Goal: Task Accomplishment & Management: Complete application form

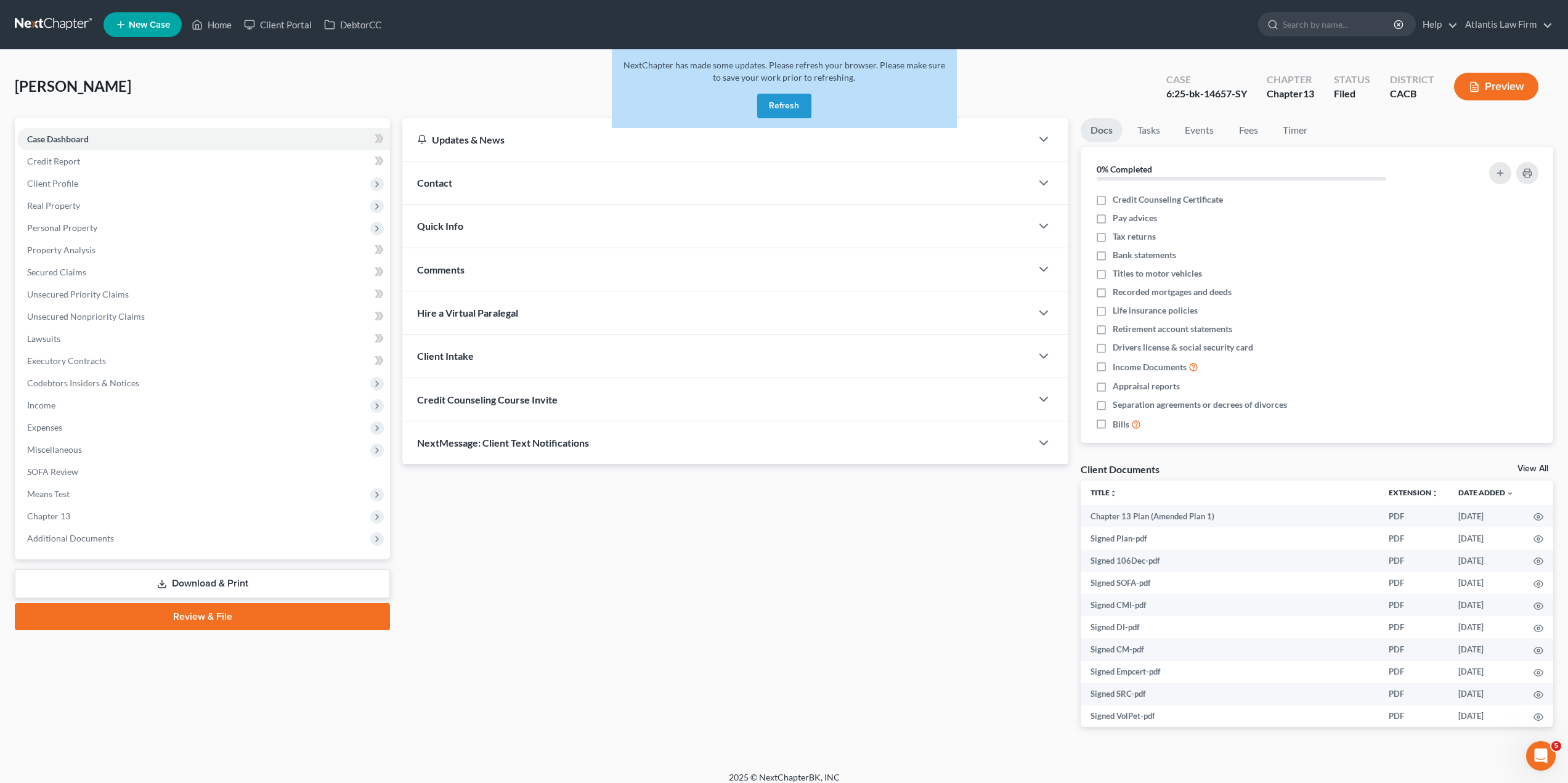
click at [792, 110] on button "Refresh" at bounding box center [784, 105] width 55 height 25
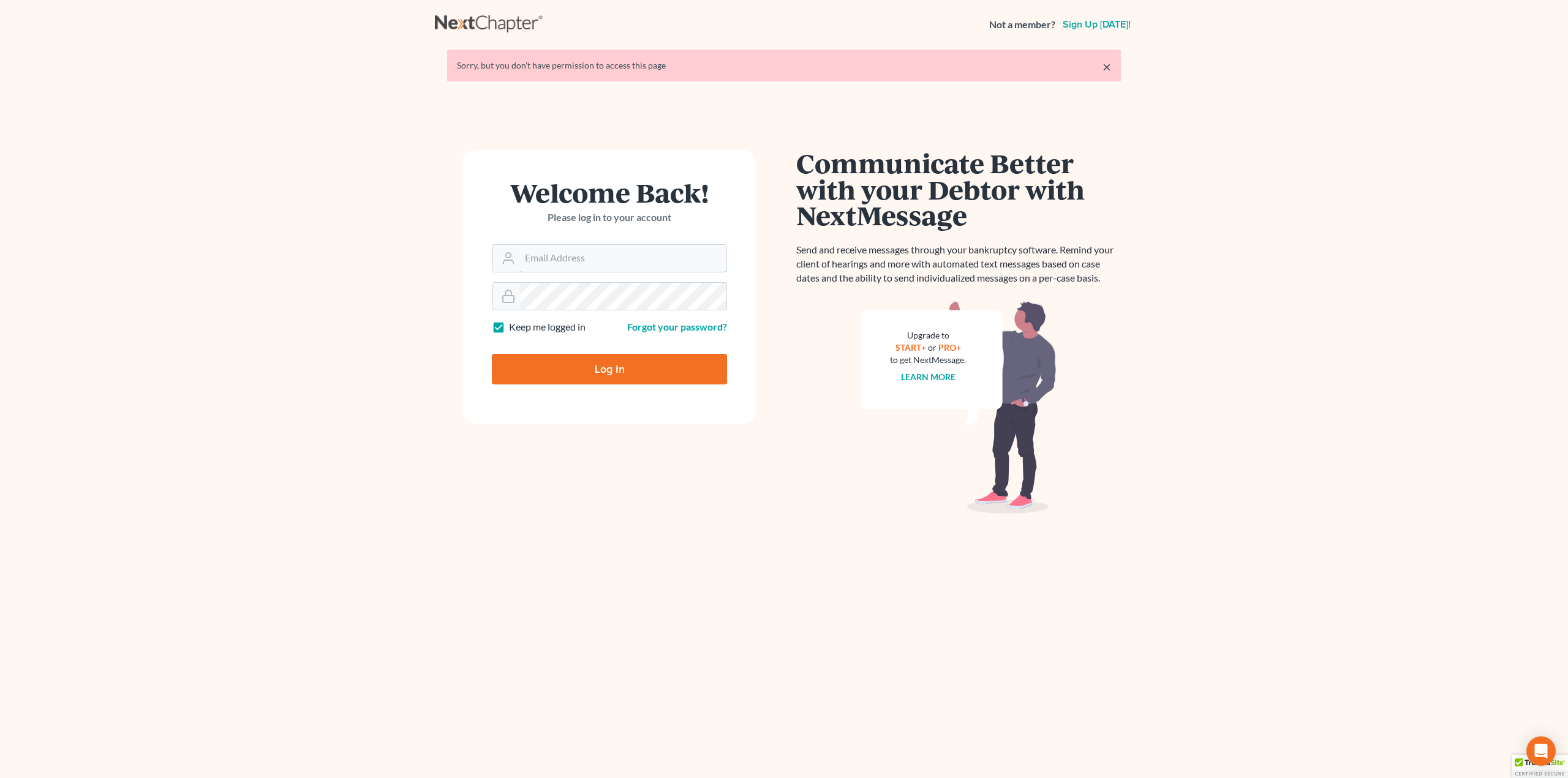
type input "[PERSON_NAME][EMAIL_ADDRESS][DOMAIN_NAME]"
click at [688, 379] on input "Log In" at bounding box center [609, 369] width 235 height 30
type input "Thinking..."
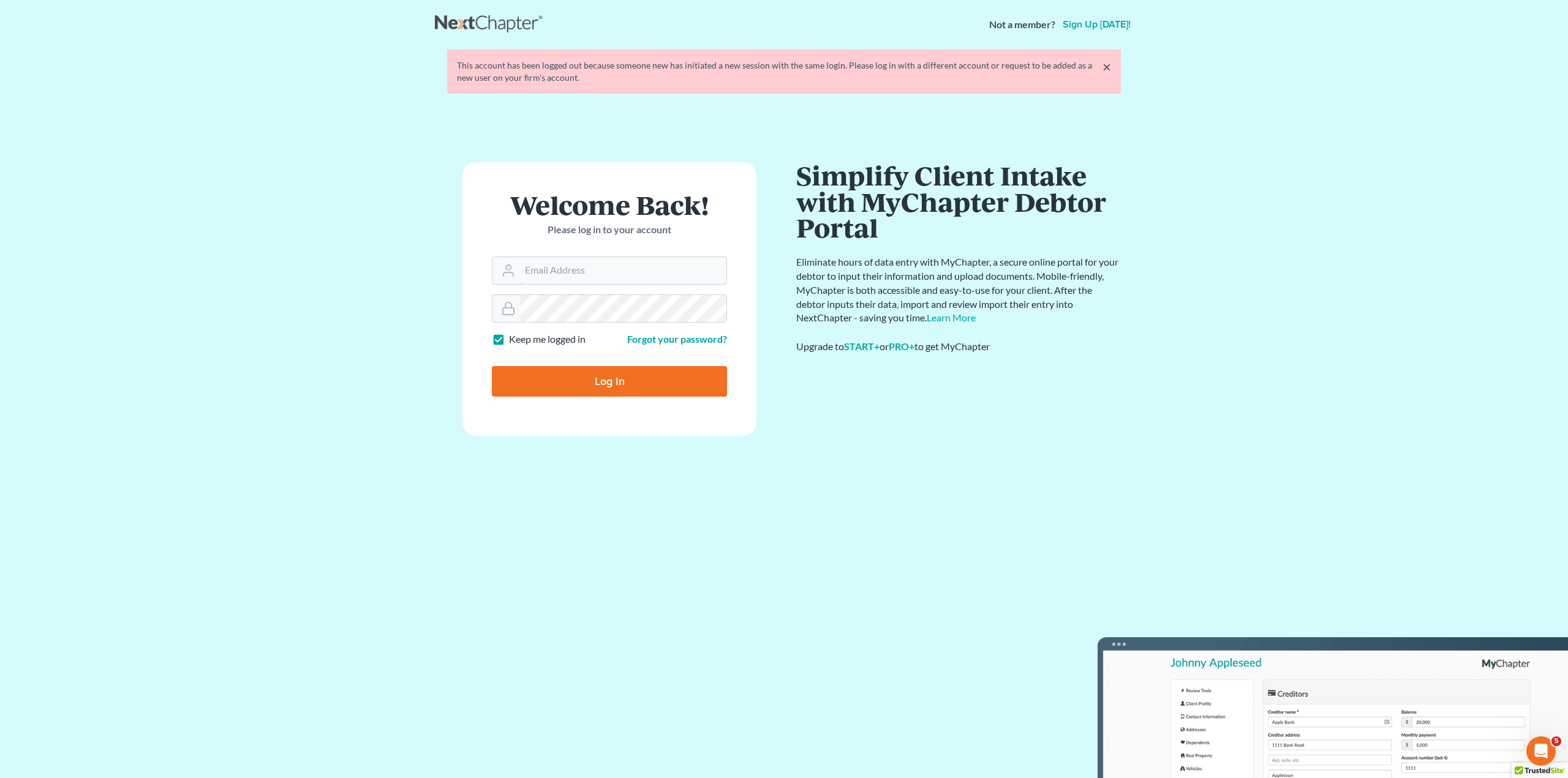
type input "[PERSON_NAME][EMAIL_ADDRESS][DOMAIN_NAME]"
click at [699, 385] on input "Log In" at bounding box center [609, 381] width 235 height 30
type input "Thinking..."
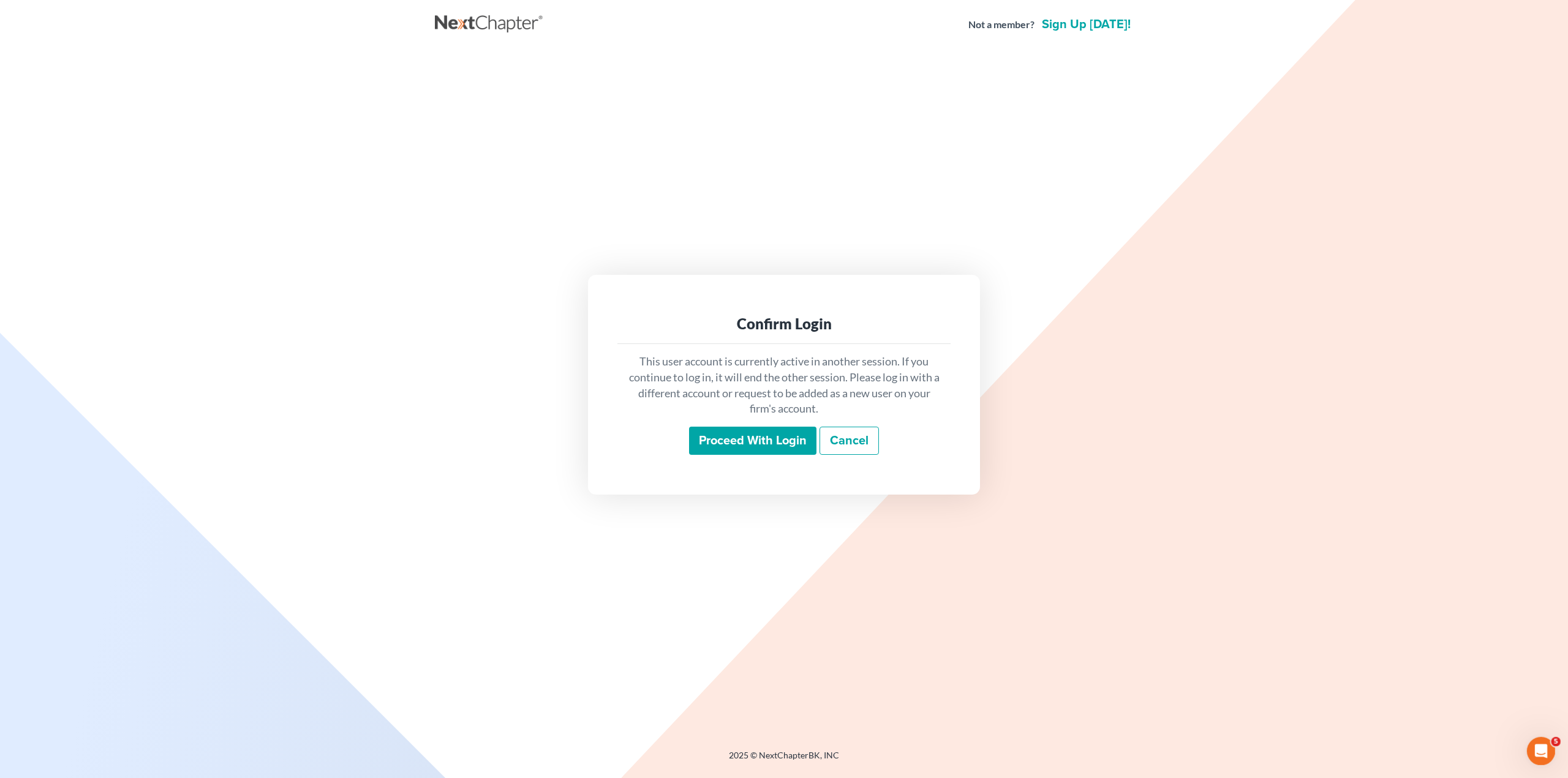
click at [791, 446] on input "Proceed with login" at bounding box center [752, 441] width 127 height 28
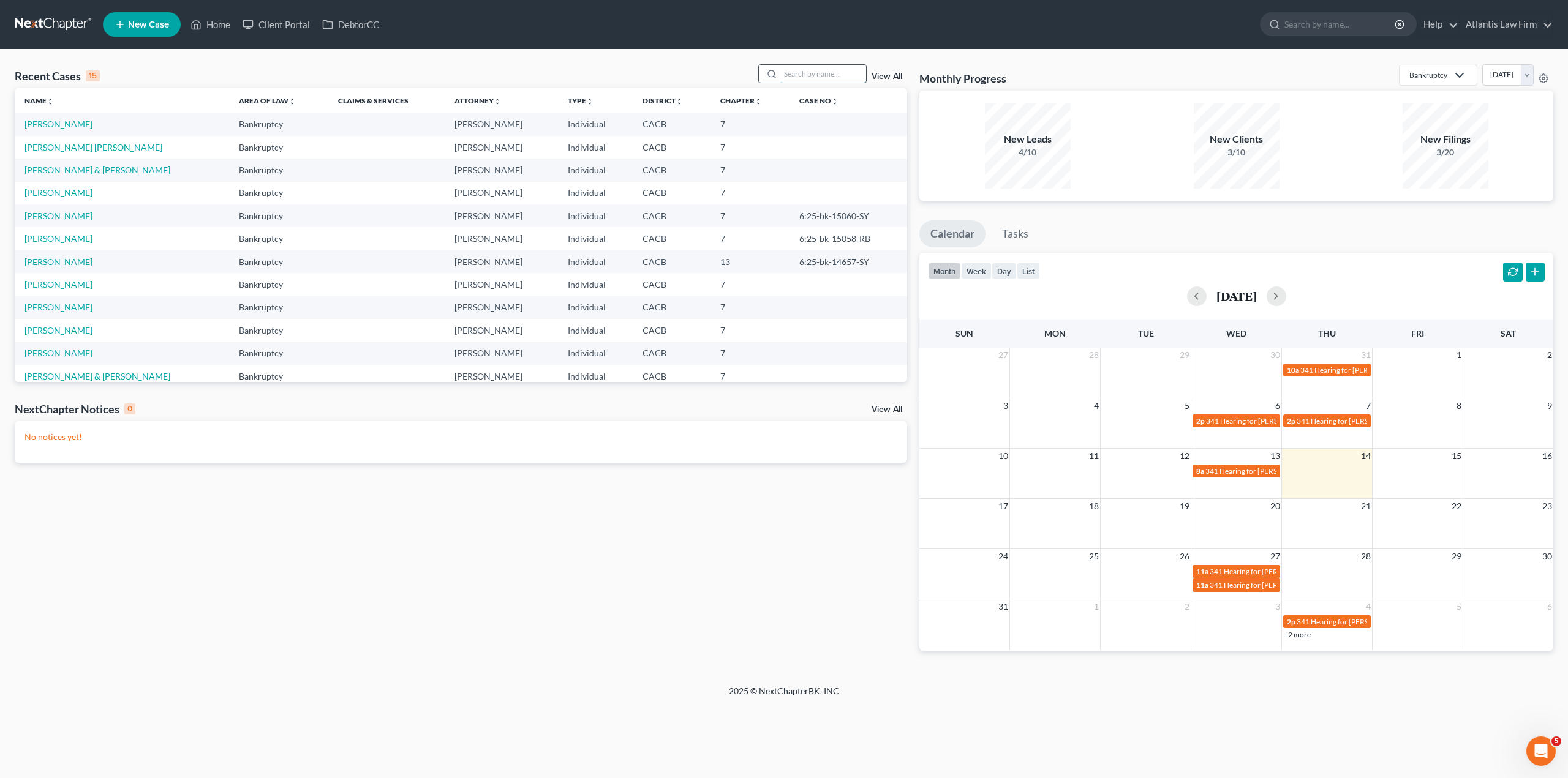
click at [793, 77] on input "search" at bounding box center [823, 74] width 85 height 18
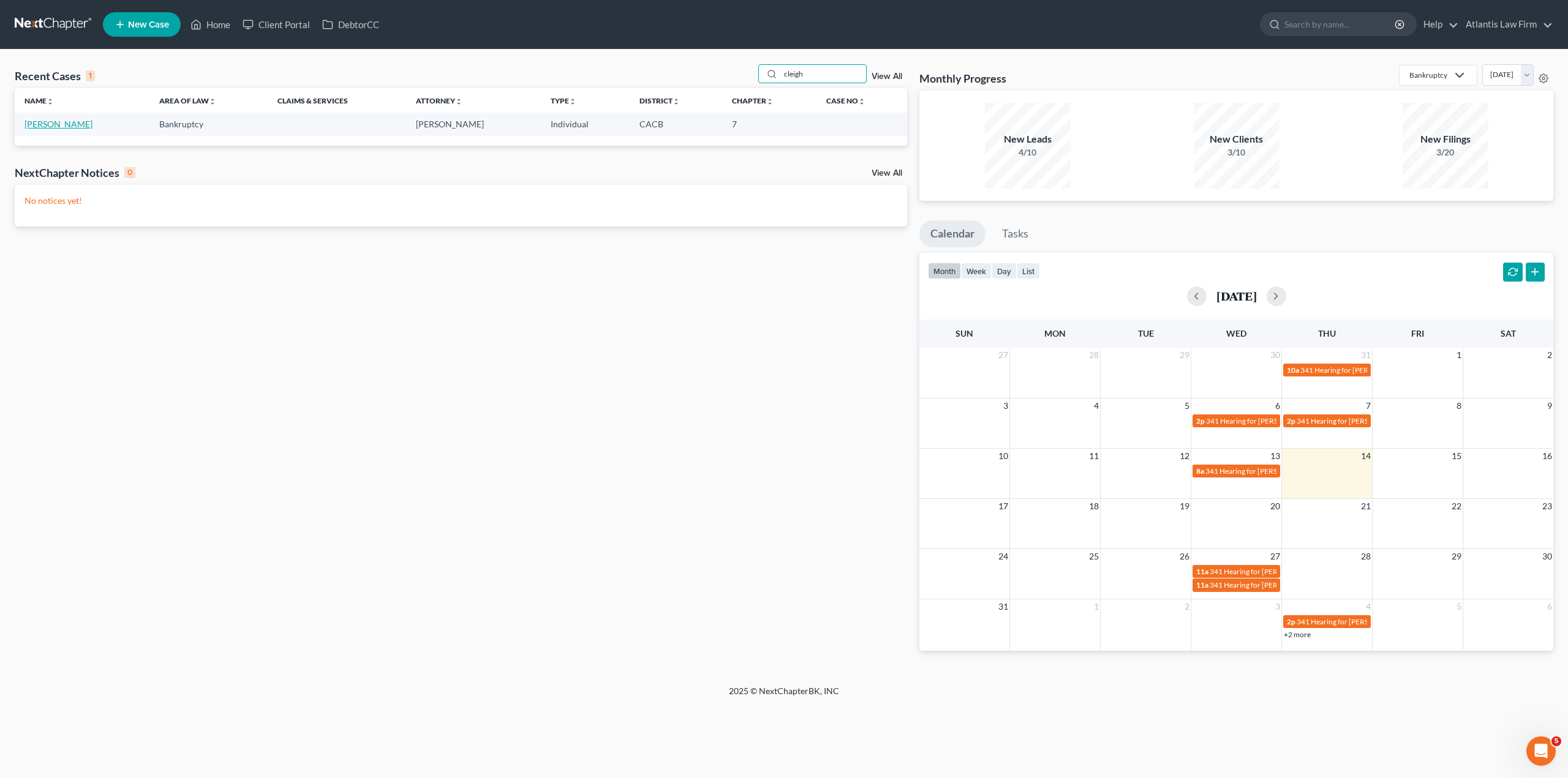
type input "cleigh"
click at [71, 123] on link "[PERSON_NAME]" at bounding box center [58, 124] width 68 height 10
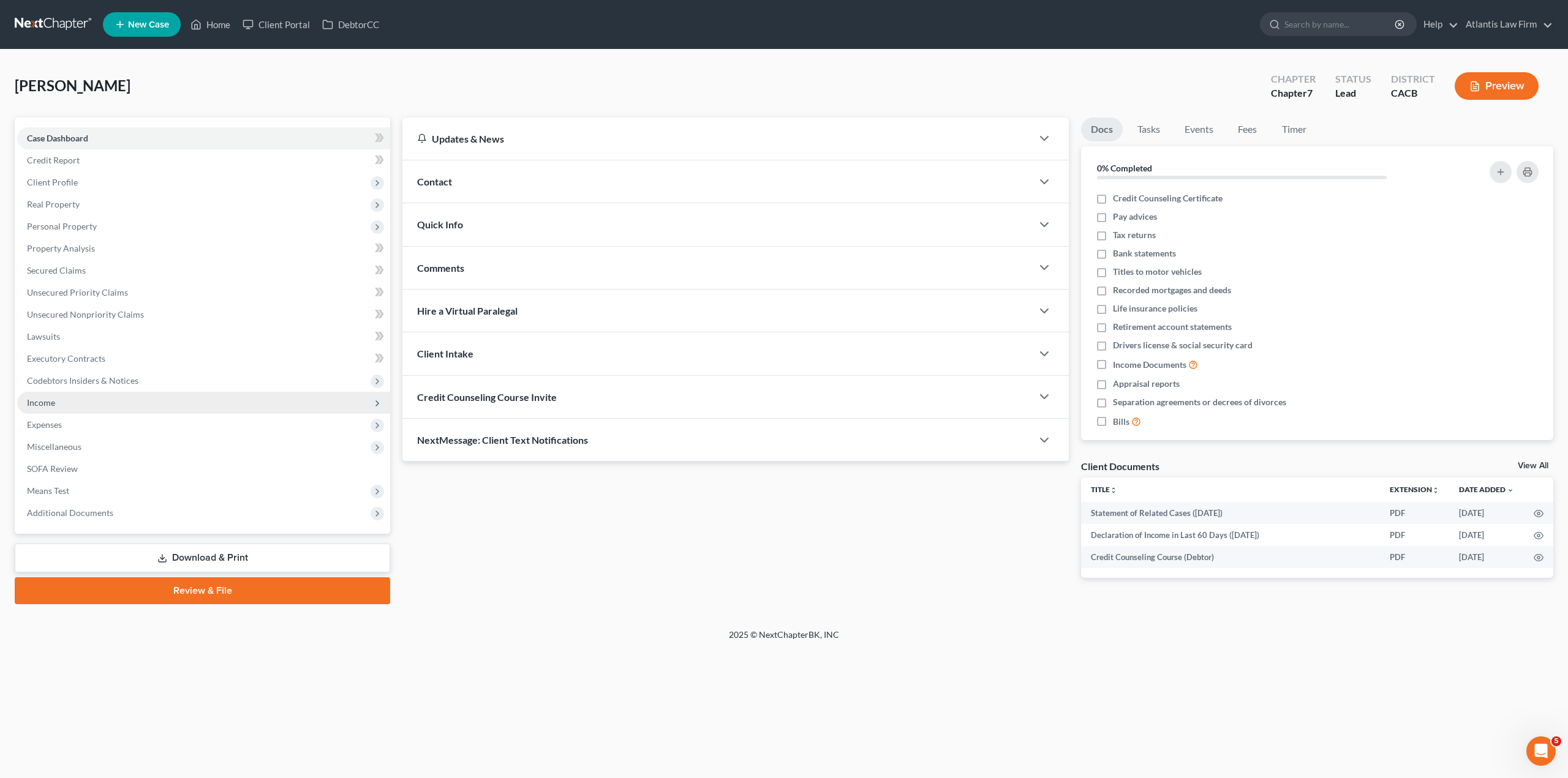
click at [51, 404] on span "Income" at bounding box center [41, 403] width 28 height 10
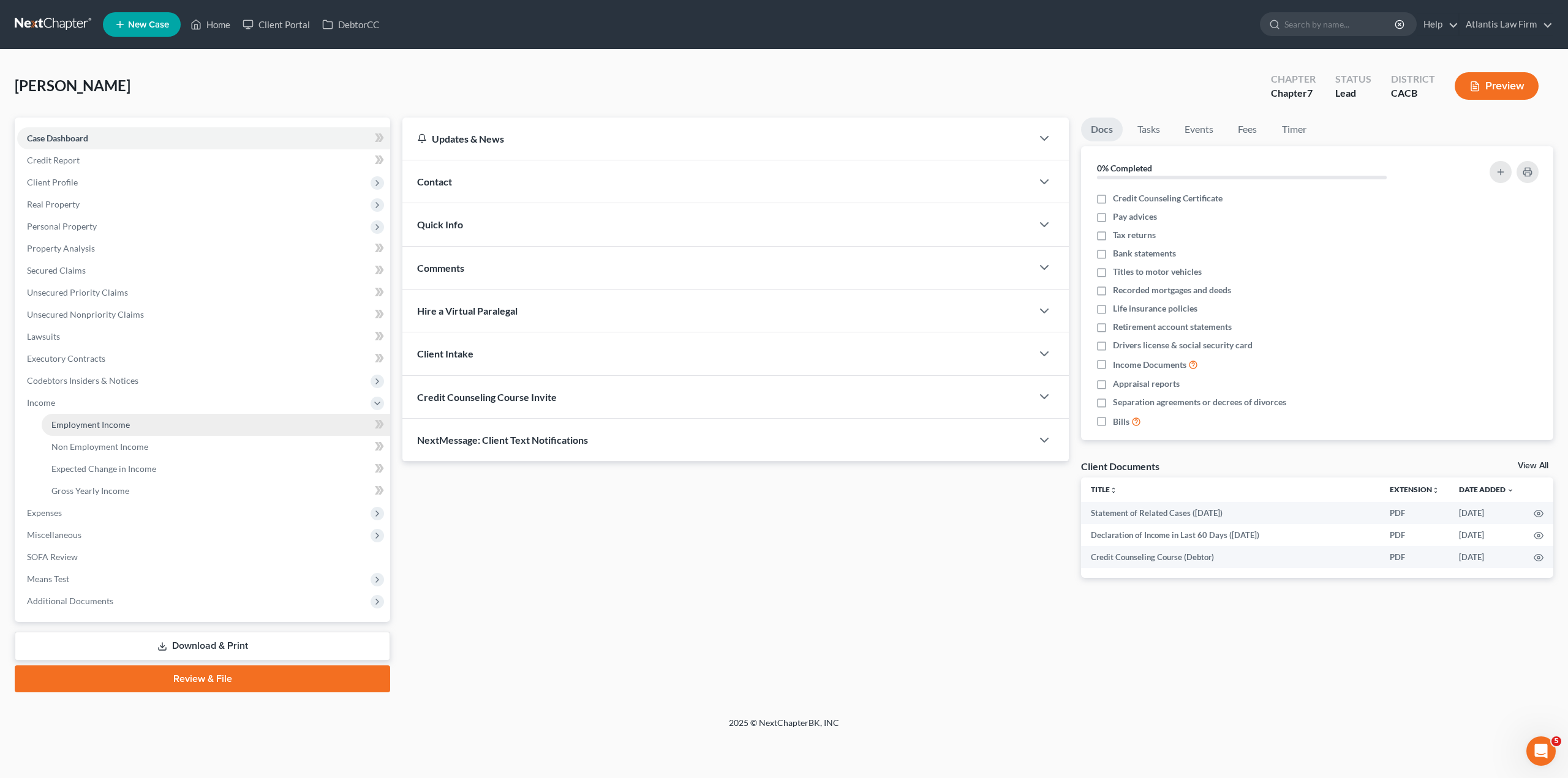
click at [64, 424] on span "Employment Income" at bounding box center [90, 425] width 78 height 10
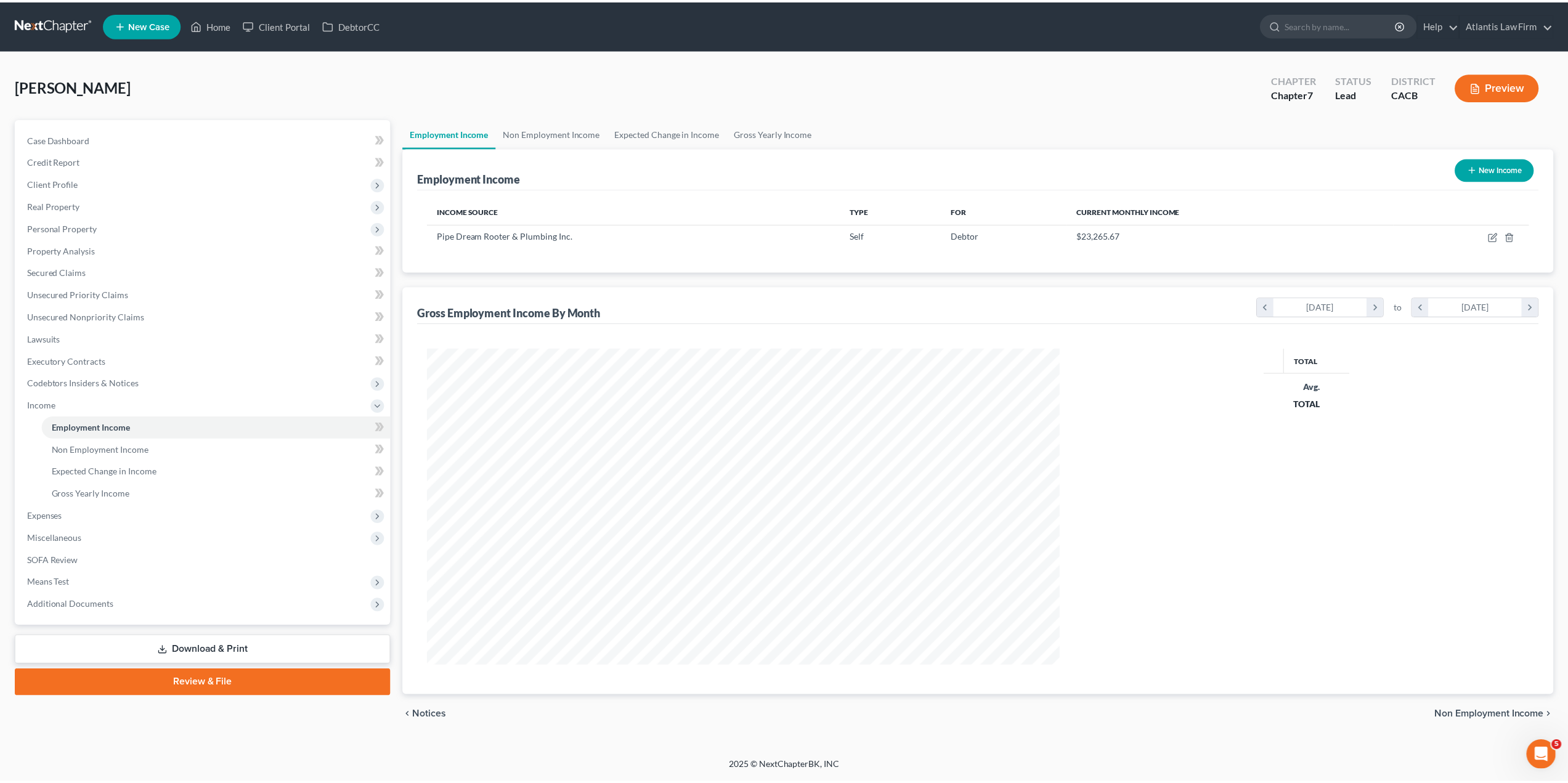
scroll to position [318, 661]
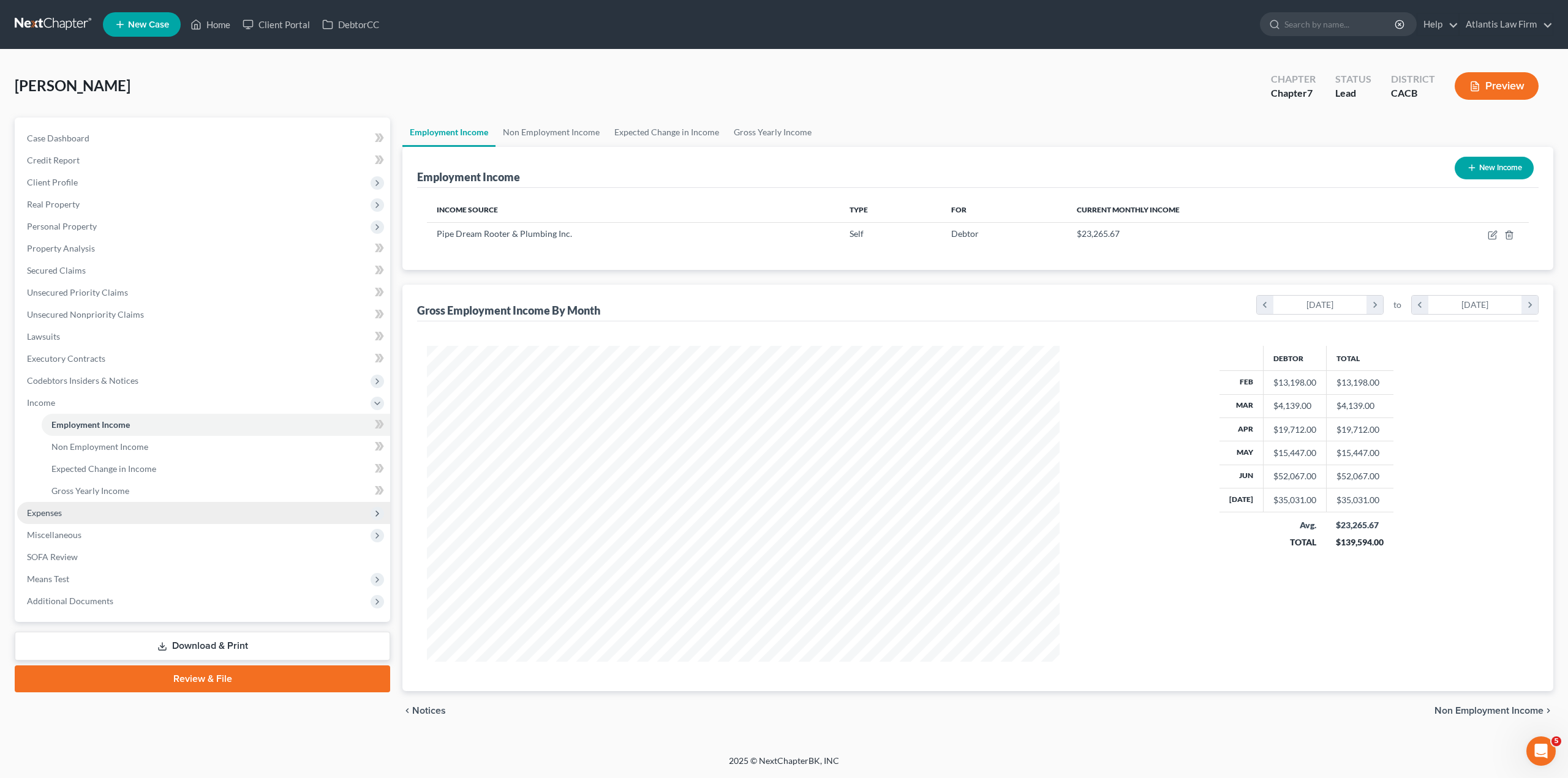
click at [61, 520] on span "Expenses" at bounding box center [204, 513] width 373 height 22
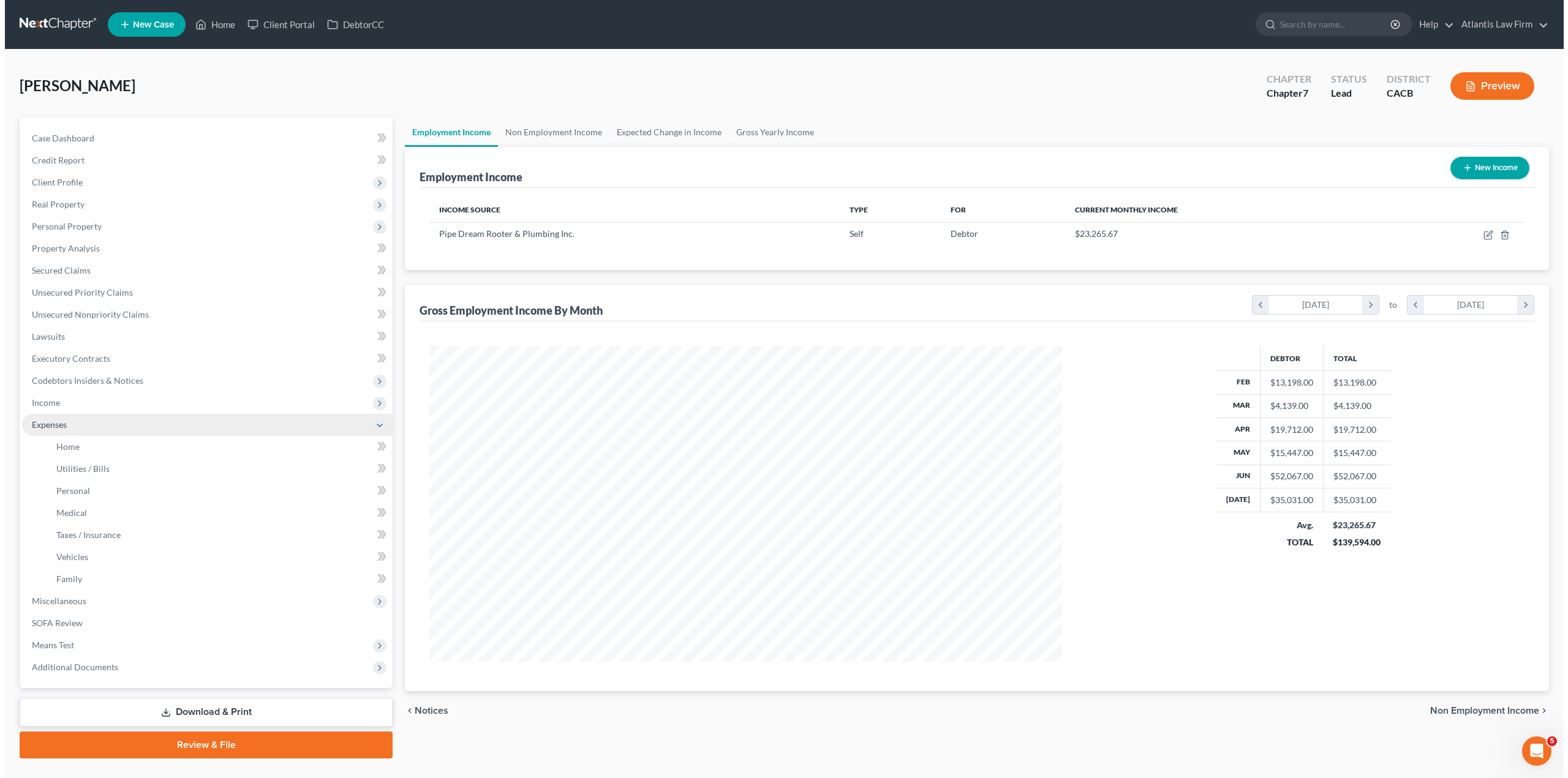
scroll to position [612083, 611788]
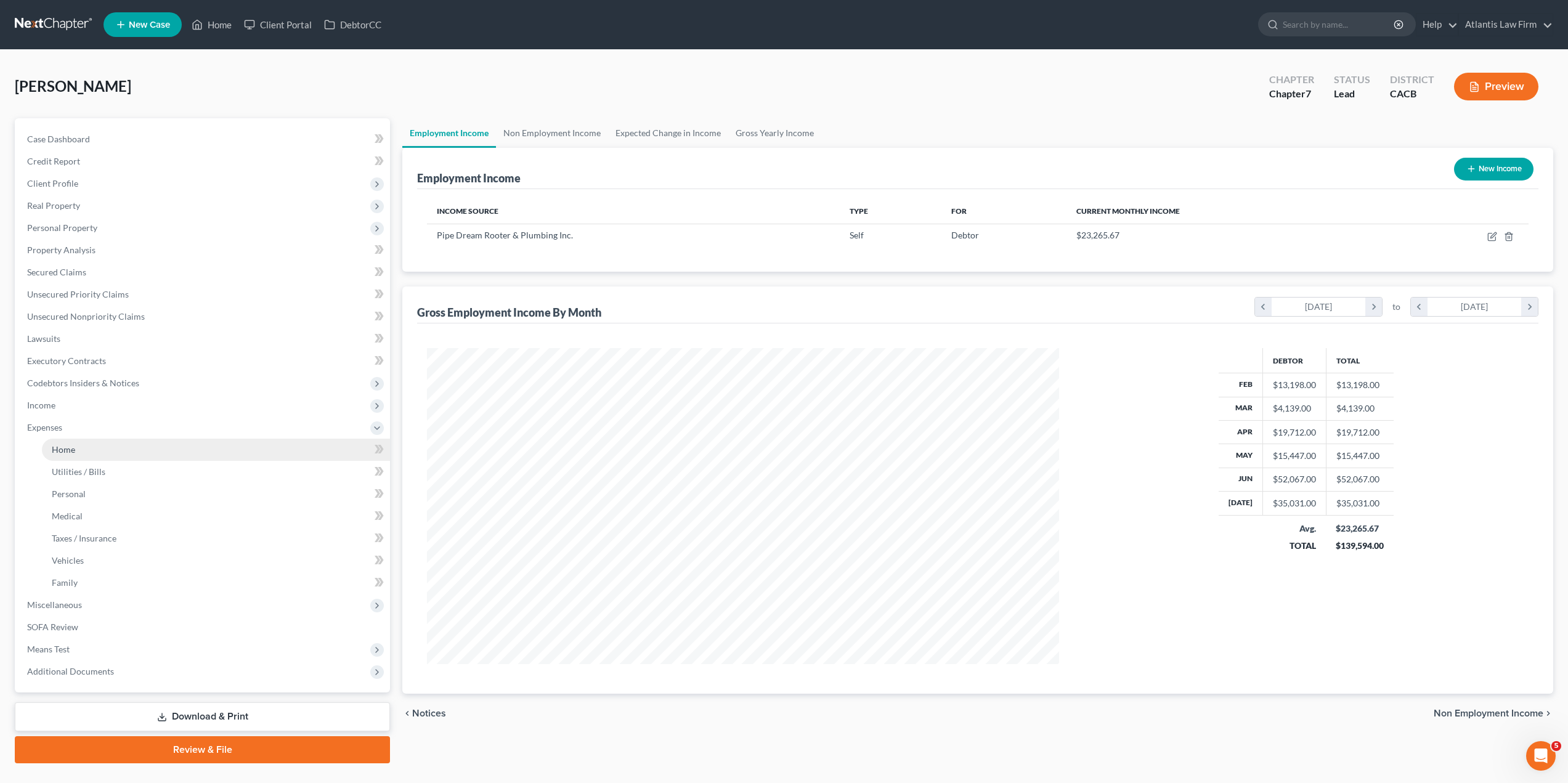
click at [76, 453] on link "Home" at bounding box center [216, 450] width 348 height 22
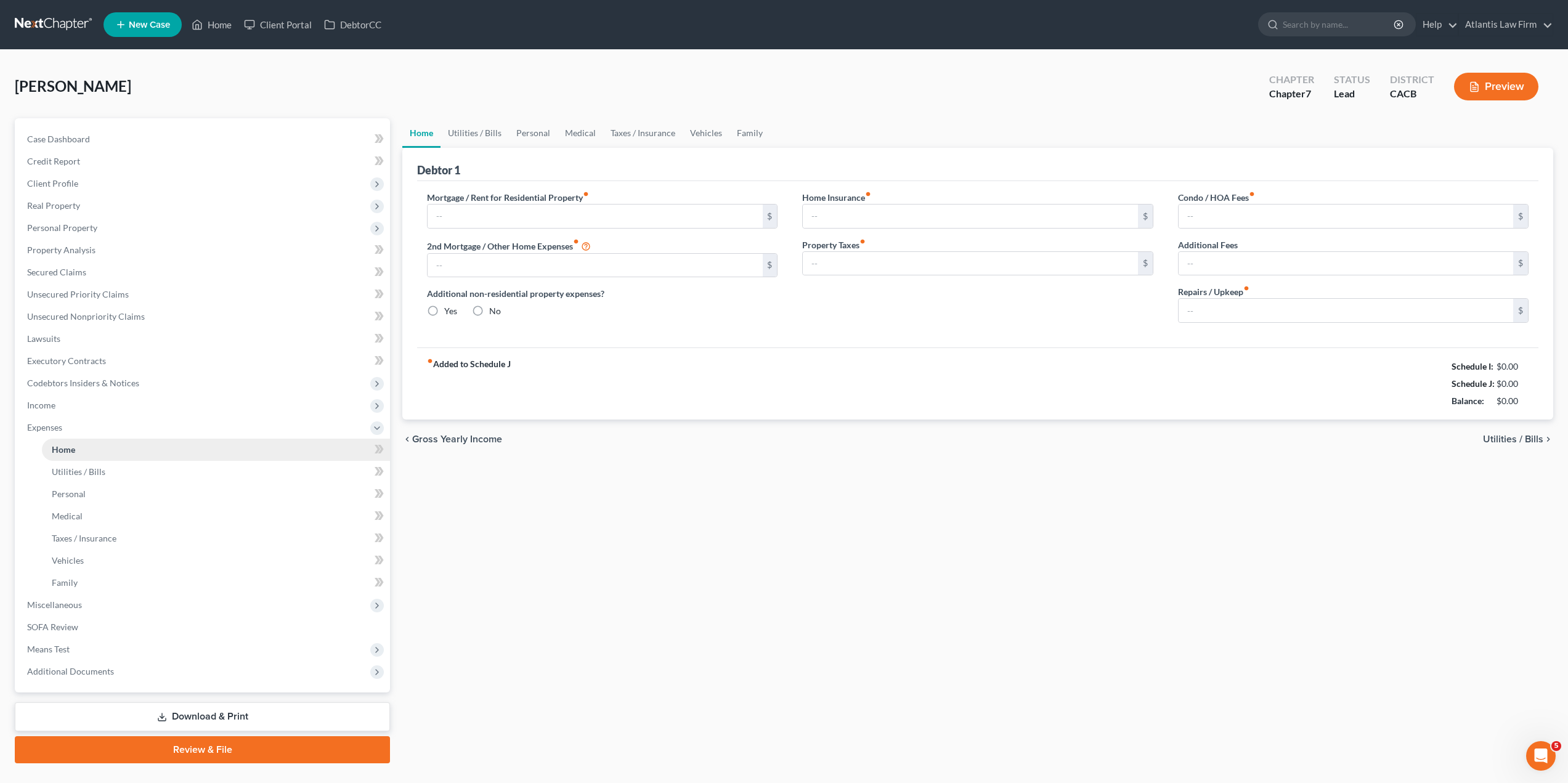
type input "3,500.00"
type input "0.00"
radio input "true"
type input "0.00"
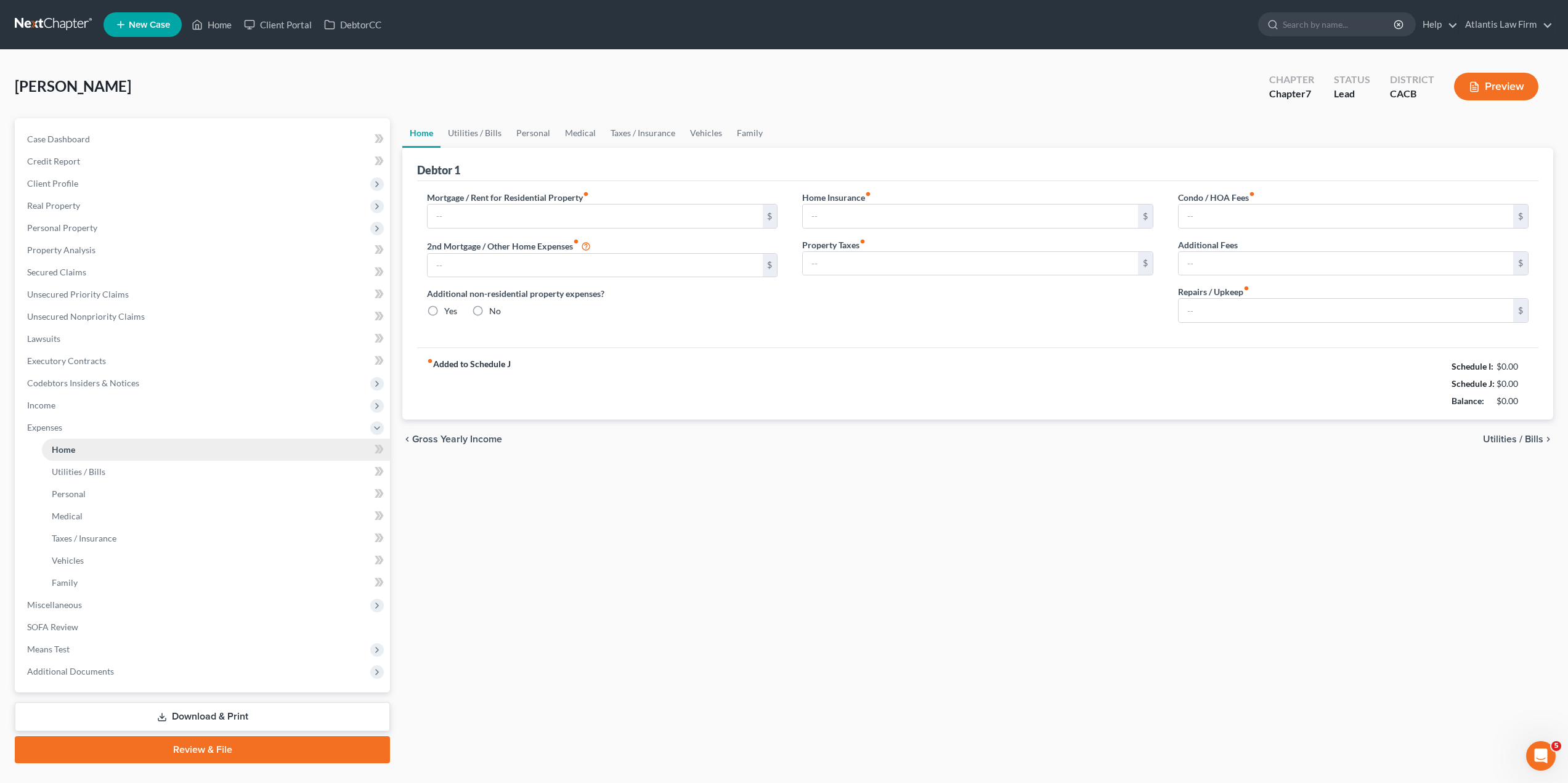
type input "0.00"
type input "25.00"
click at [483, 135] on link "Utilities / Bills" at bounding box center [474, 133] width 68 height 30
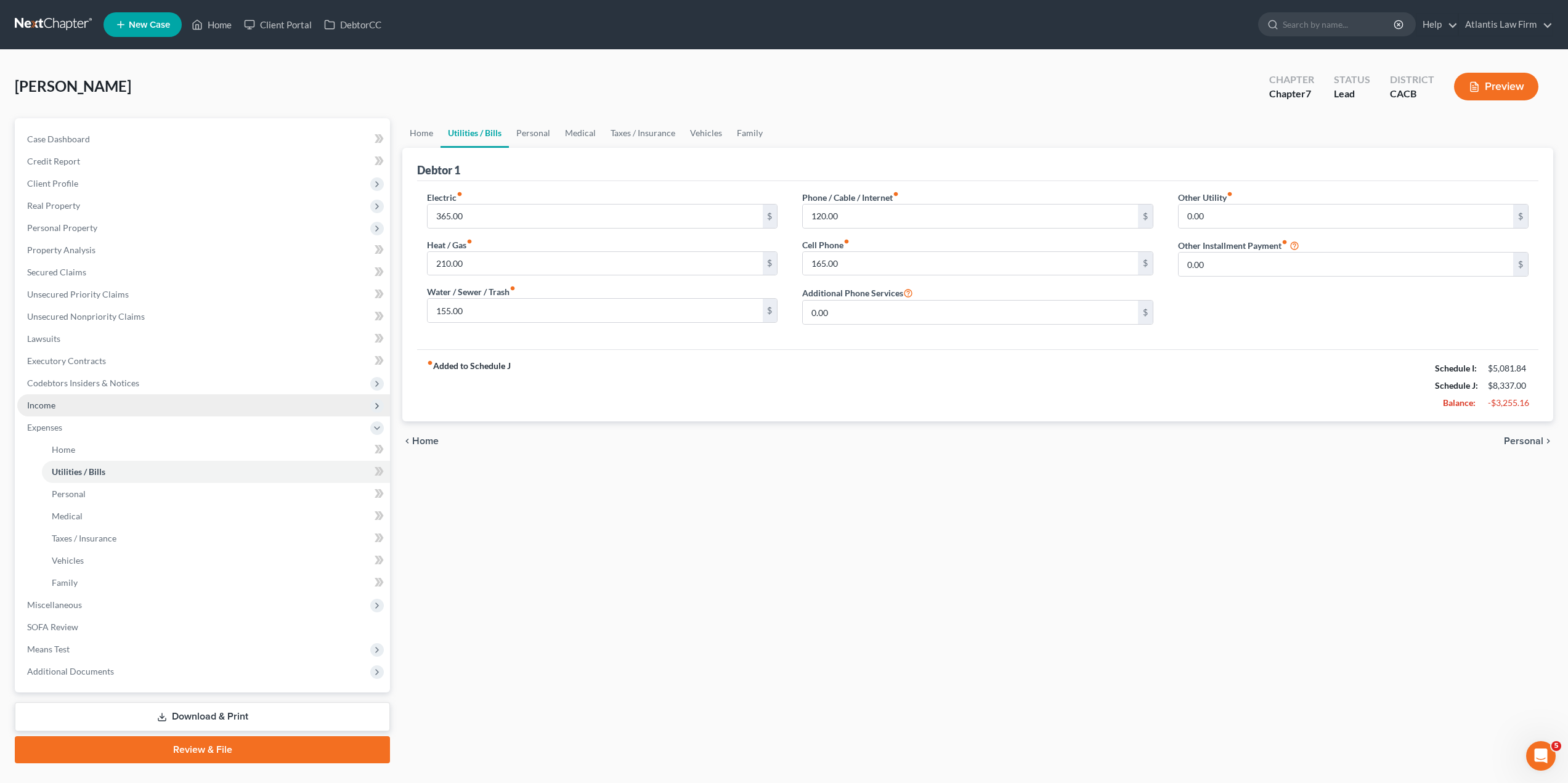
click at [59, 410] on span "Income" at bounding box center [203, 405] width 373 height 22
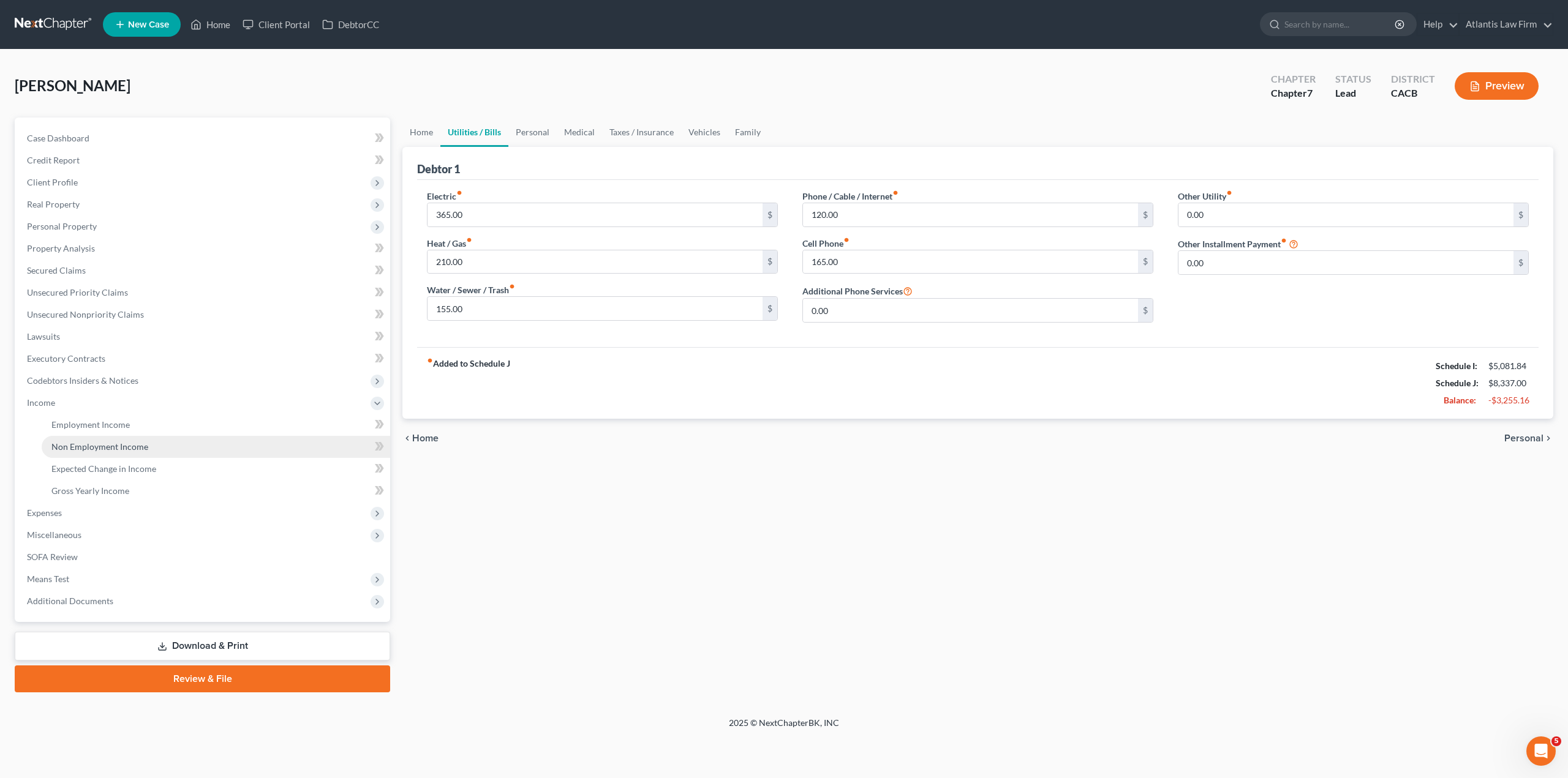
click at [71, 447] on span "Non Employment Income" at bounding box center [100, 447] width 97 height 10
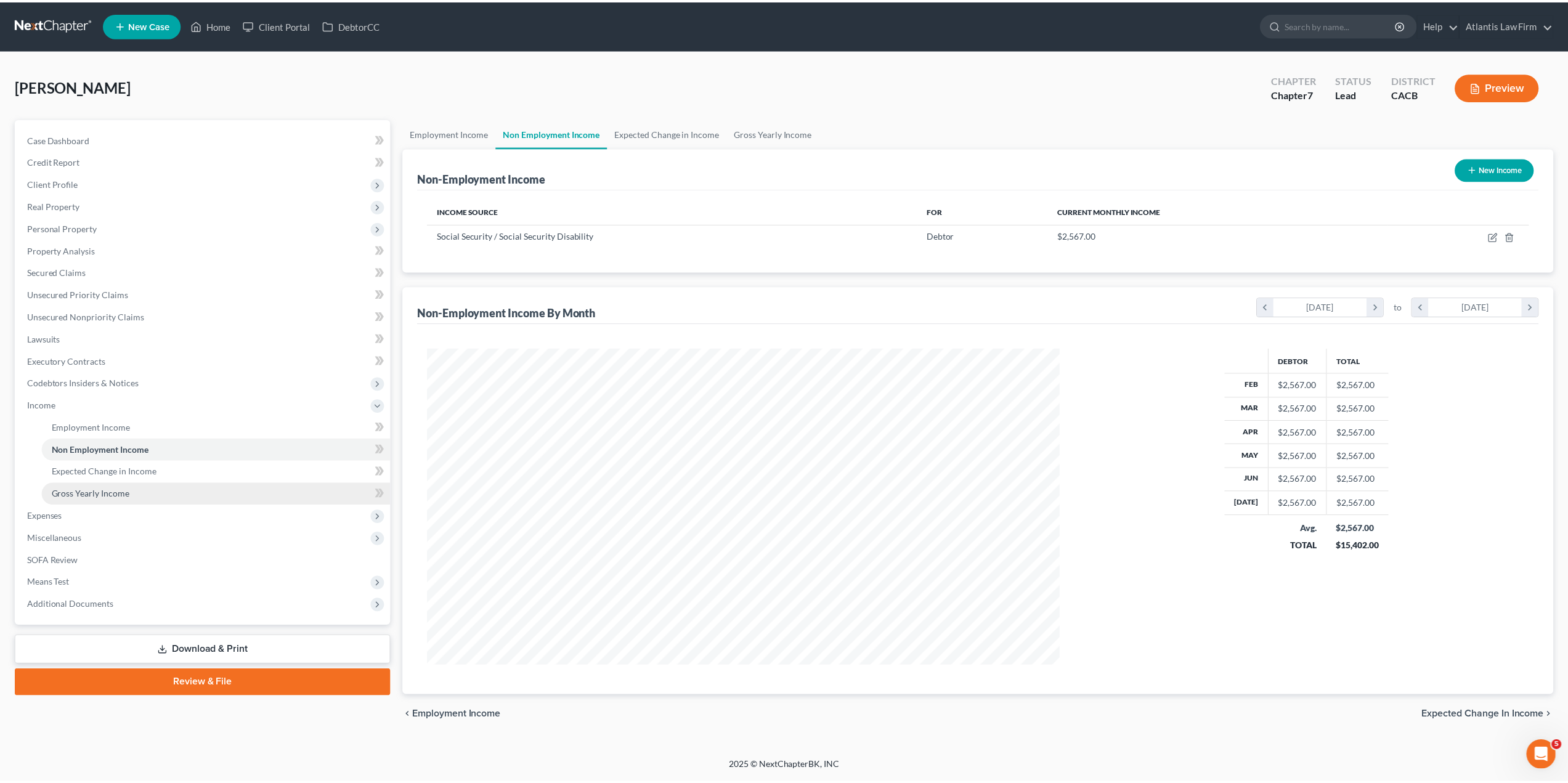
scroll to position [318, 661]
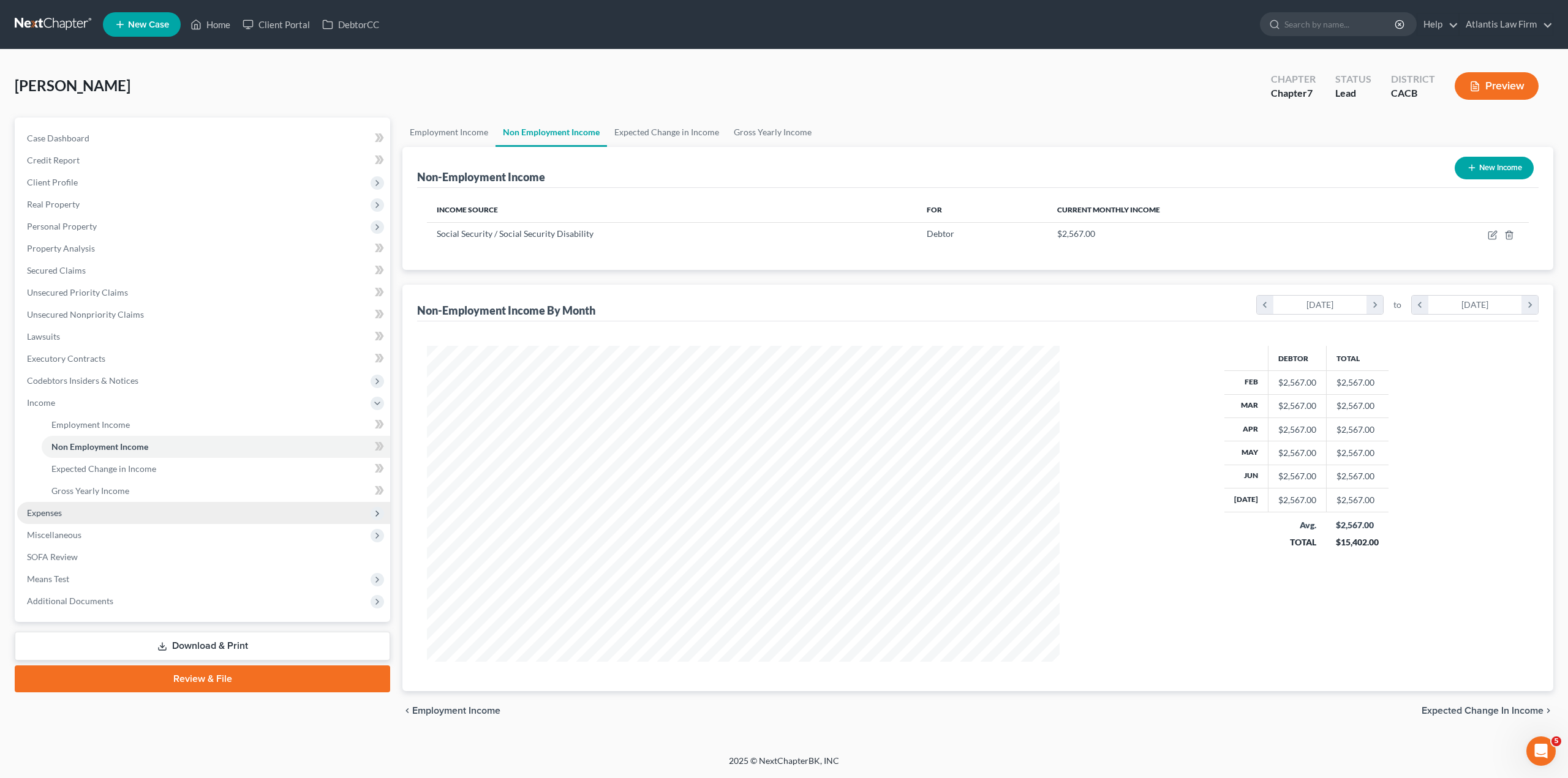
drag, startPoint x: 44, startPoint y: 503, endPoint x: 47, endPoint y: 513, distance: 10.4
click at [44, 503] on span "Expenses" at bounding box center [204, 513] width 373 height 22
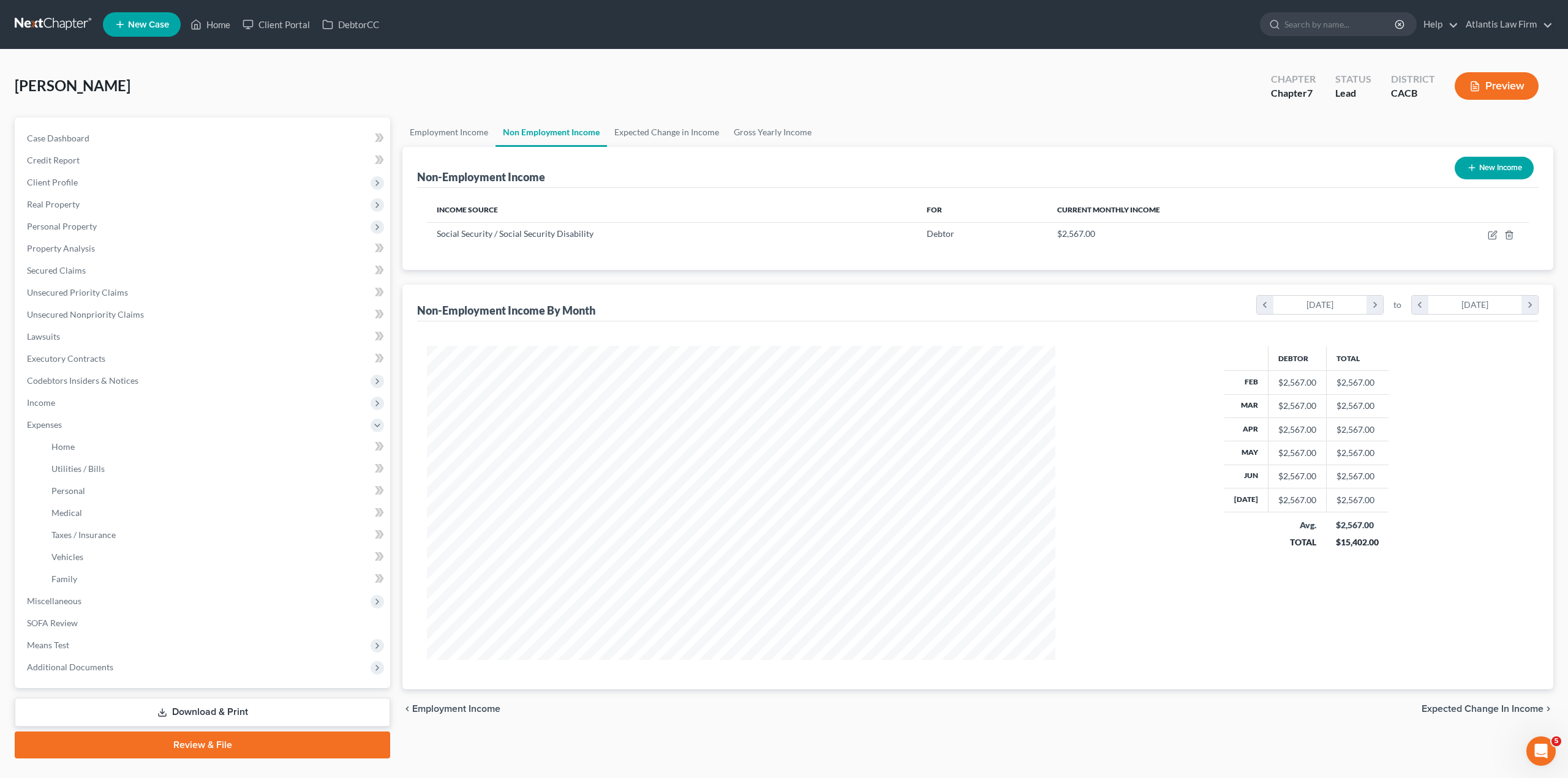
scroll to position [612083, 611788]
click at [62, 449] on span "Home" at bounding box center [62, 447] width 23 height 10
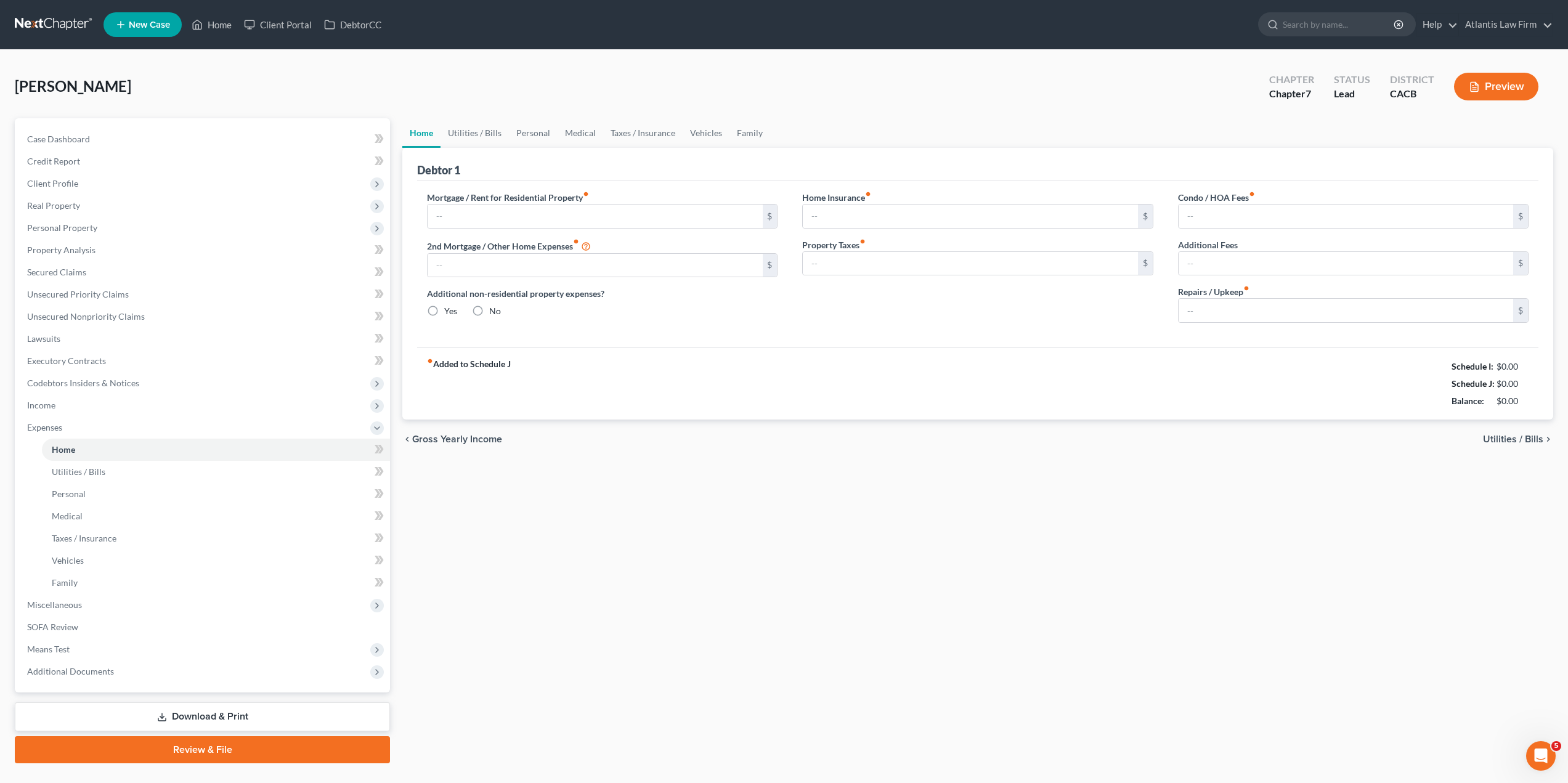
type input "3,500.00"
type input "0.00"
radio input "true"
type input "0.00"
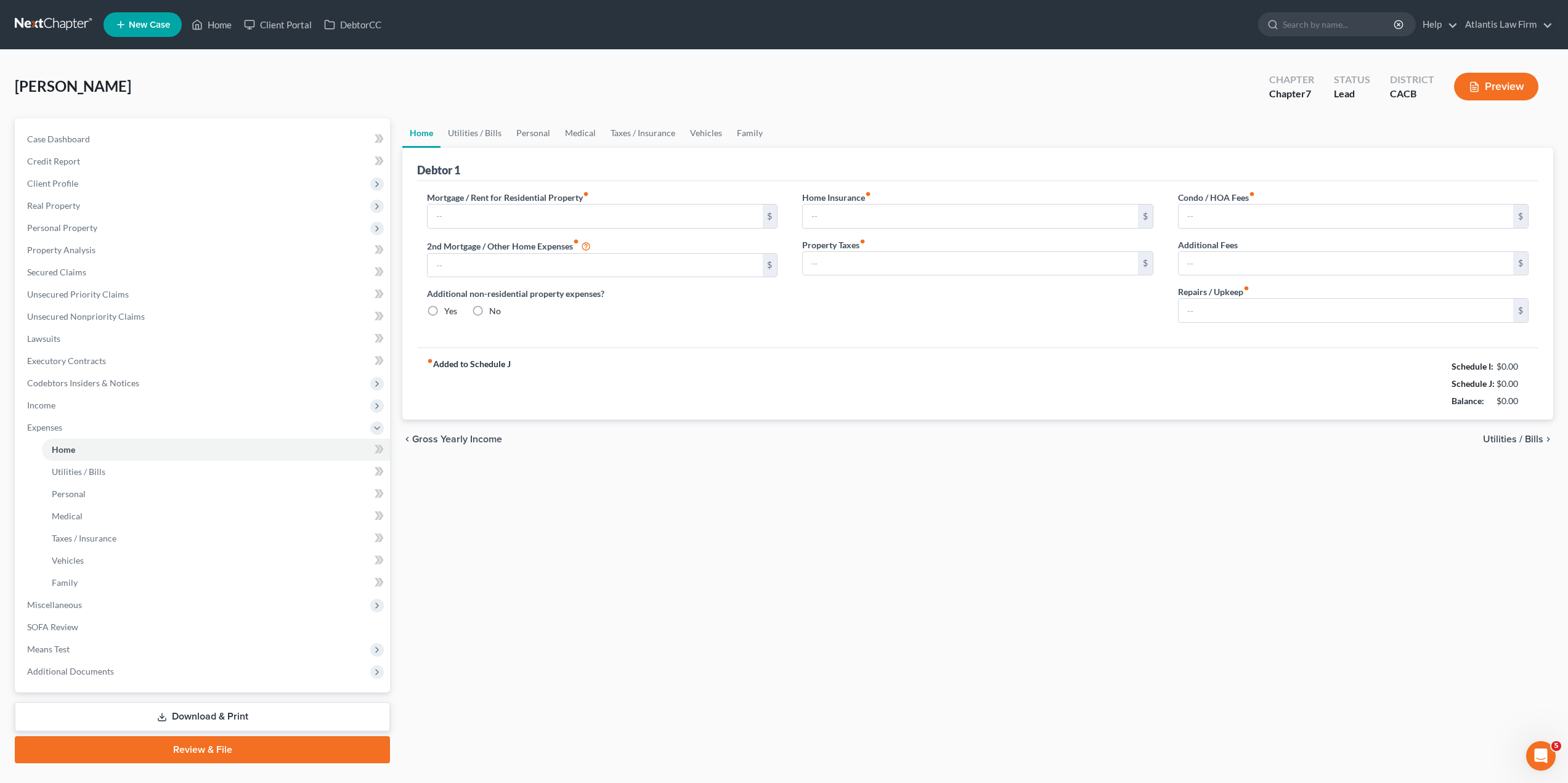
type input "0.00"
type input "25.00"
click at [485, 136] on link "Utilities / Bills" at bounding box center [474, 133] width 68 height 30
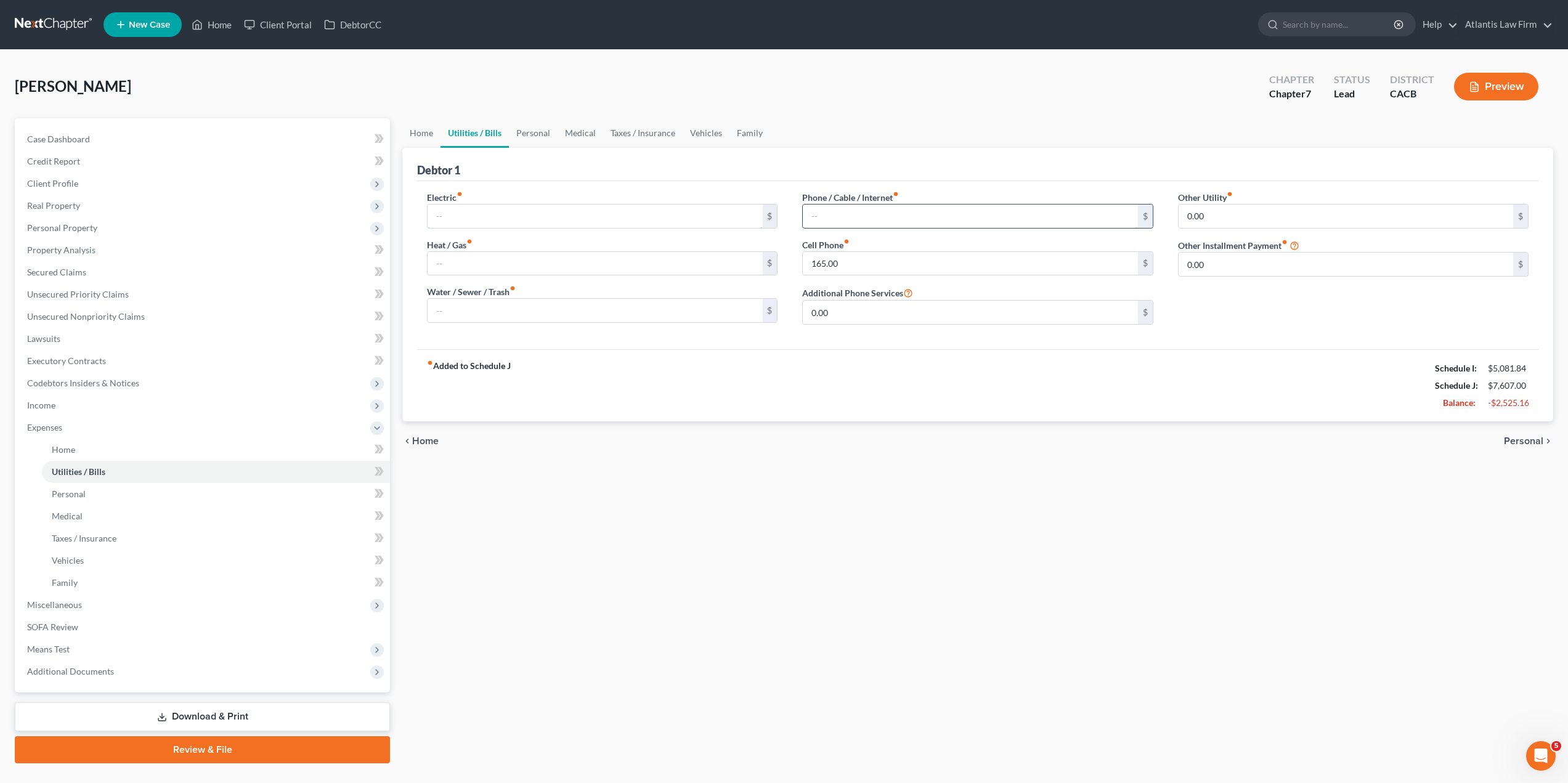
type input "120.00"
click at [422, 134] on link "Home" at bounding box center [421, 133] width 38 height 30
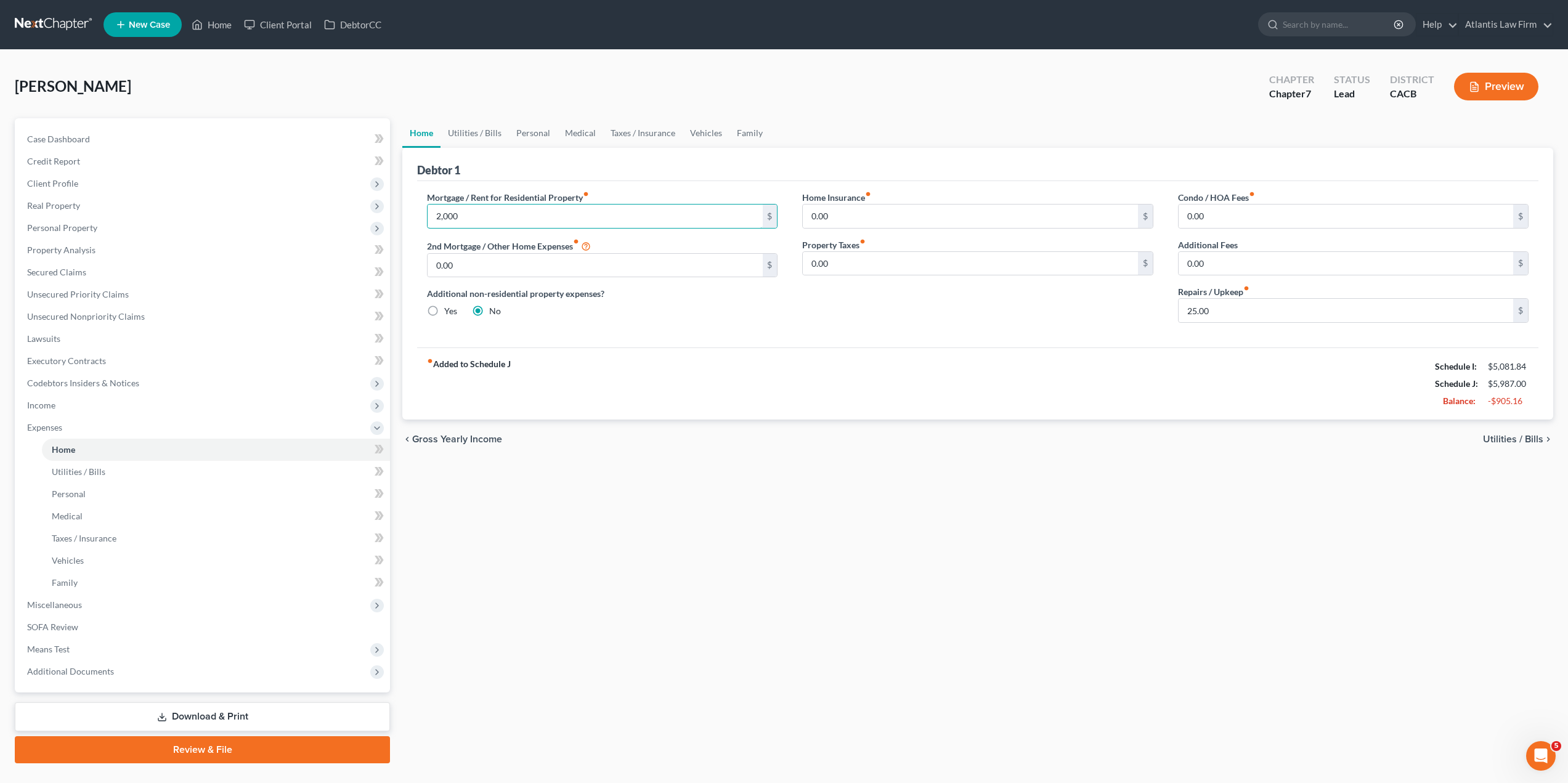
type input "2,000"
click at [735, 155] on div "Debtor 1" at bounding box center [978, 165] width 1122 height 34
click at [468, 135] on link "Utilities / Bills" at bounding box center [474, 133] width 68 height 30
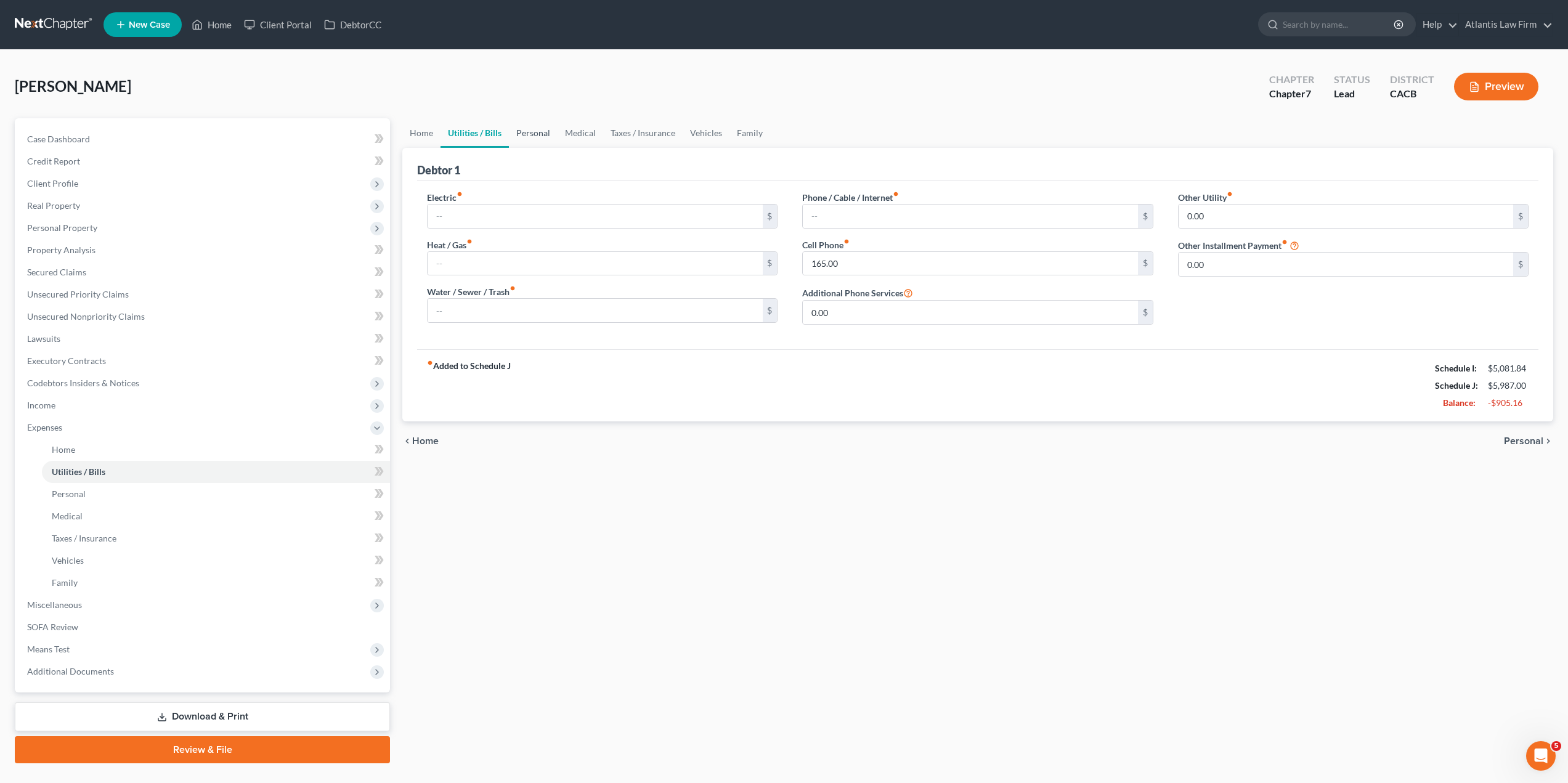
click at [528, 133] on link "Personal" at bounding box center [533, 133] width 49 height 30
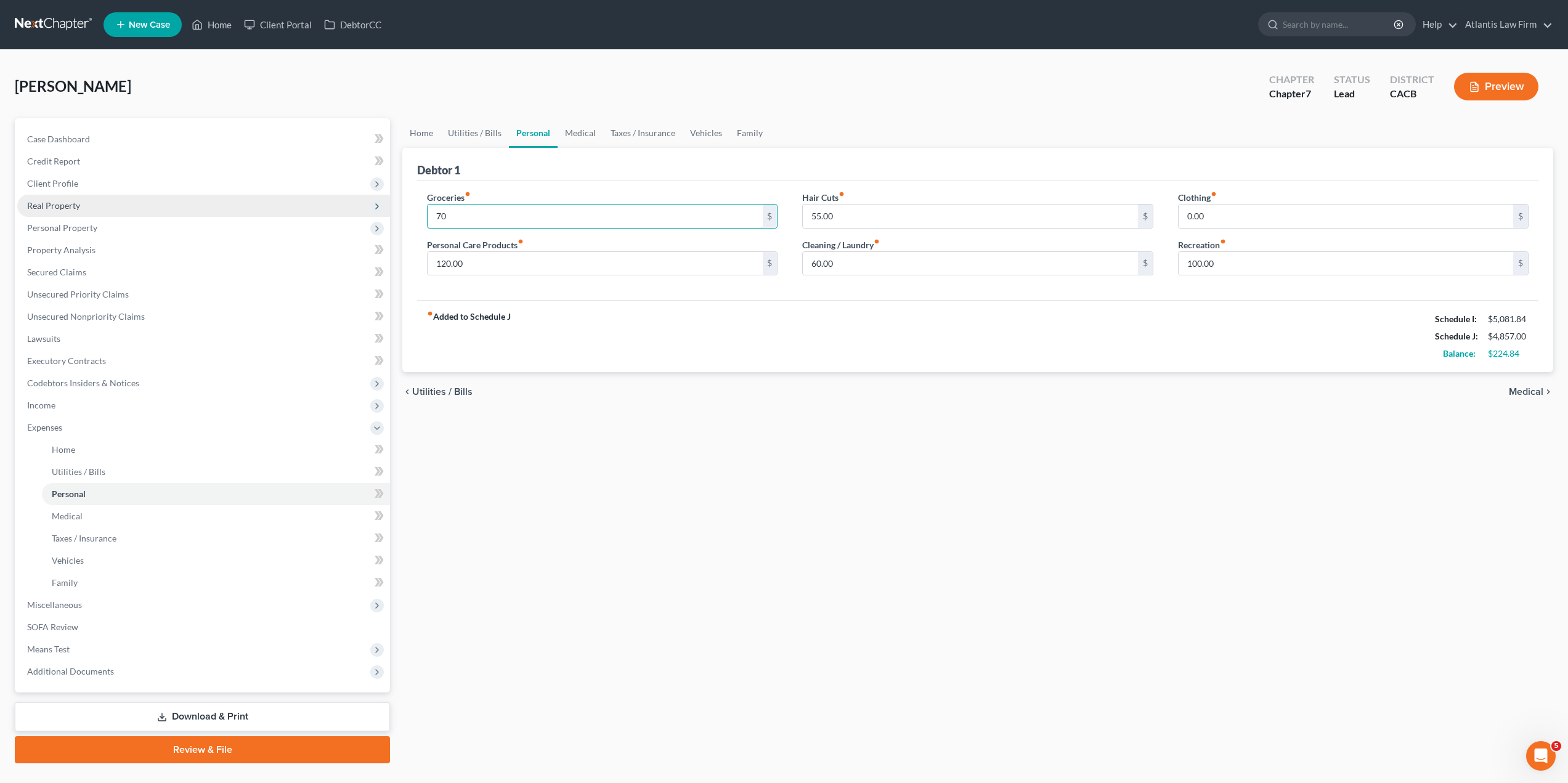
type input "7"
type input "650"
click at [470, 268] on input "120.00" at bounding box center [595, 263] width 335 height 23
type input "50"
click at [1221, 265] on input "100.00" at bounding box center [1347, 263] width 335 height 23
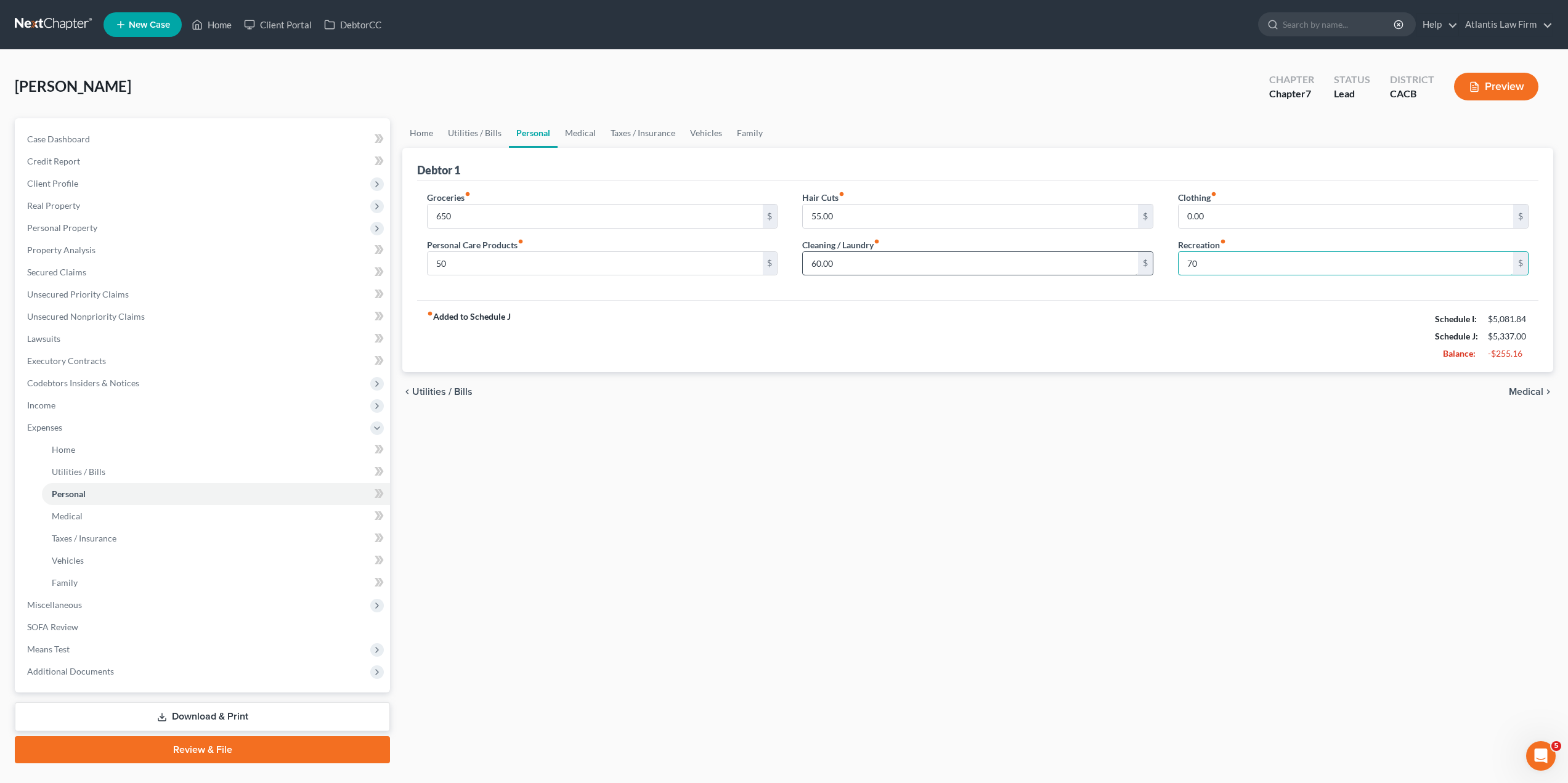
type input "70"
click at [923, 254] on input "60.00" at bounding box center [971, 263] width 335 height 23
type input "40"
click at [857, 218] on input "55.00" at bounding box center [971, 216] width 335 height 23
type input "40"
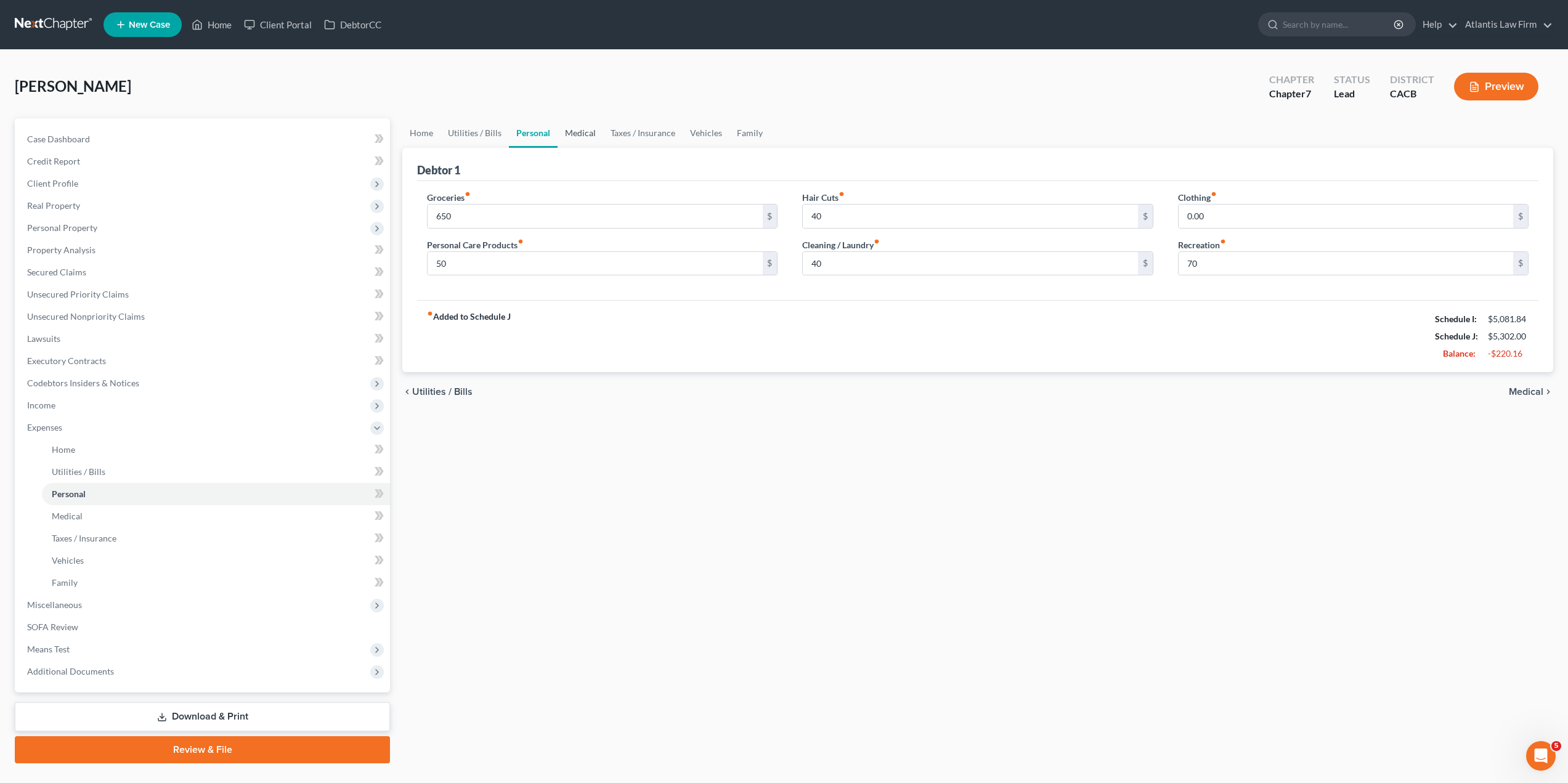
click at [577, 139] on link "Medical" at bounding box center [580, 133] width 46 height 30
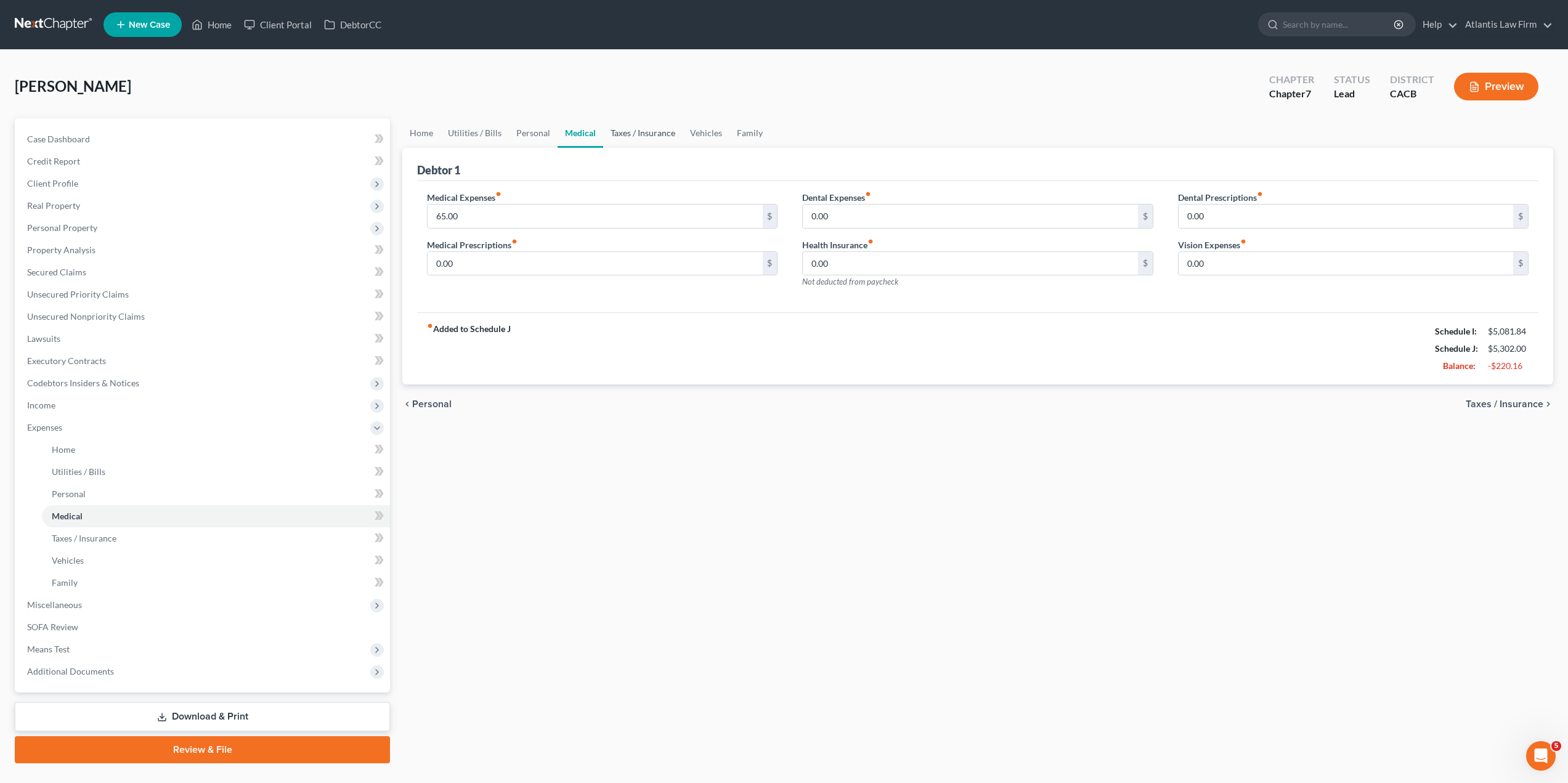
click at [624, 138] on link "Taxes / Insurance" at bounding box center [643, 133] width 79 height 30
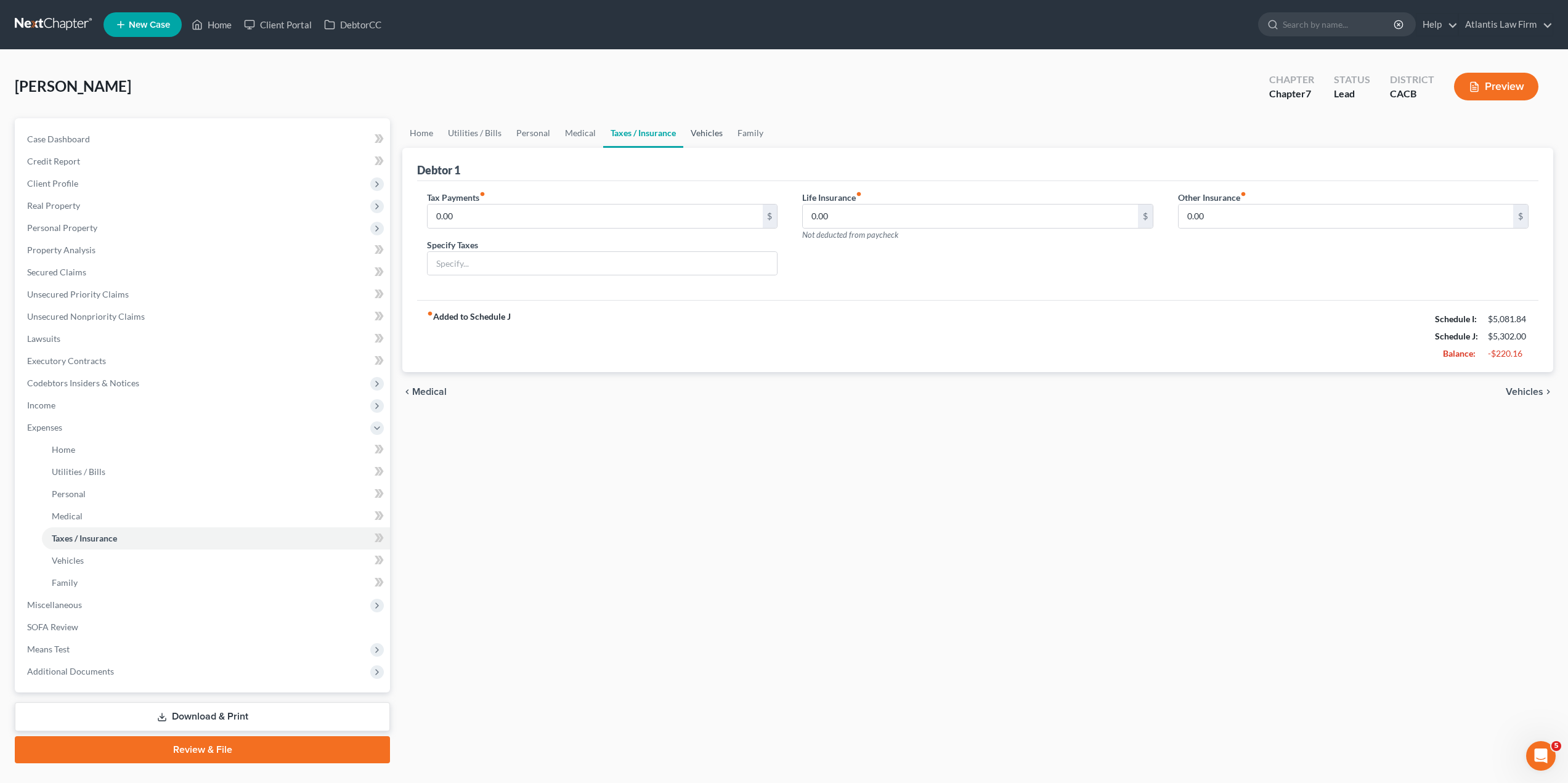
click at [713, 134] on link "Vehicles" at bounding box center [707, 133] width 47 height 30
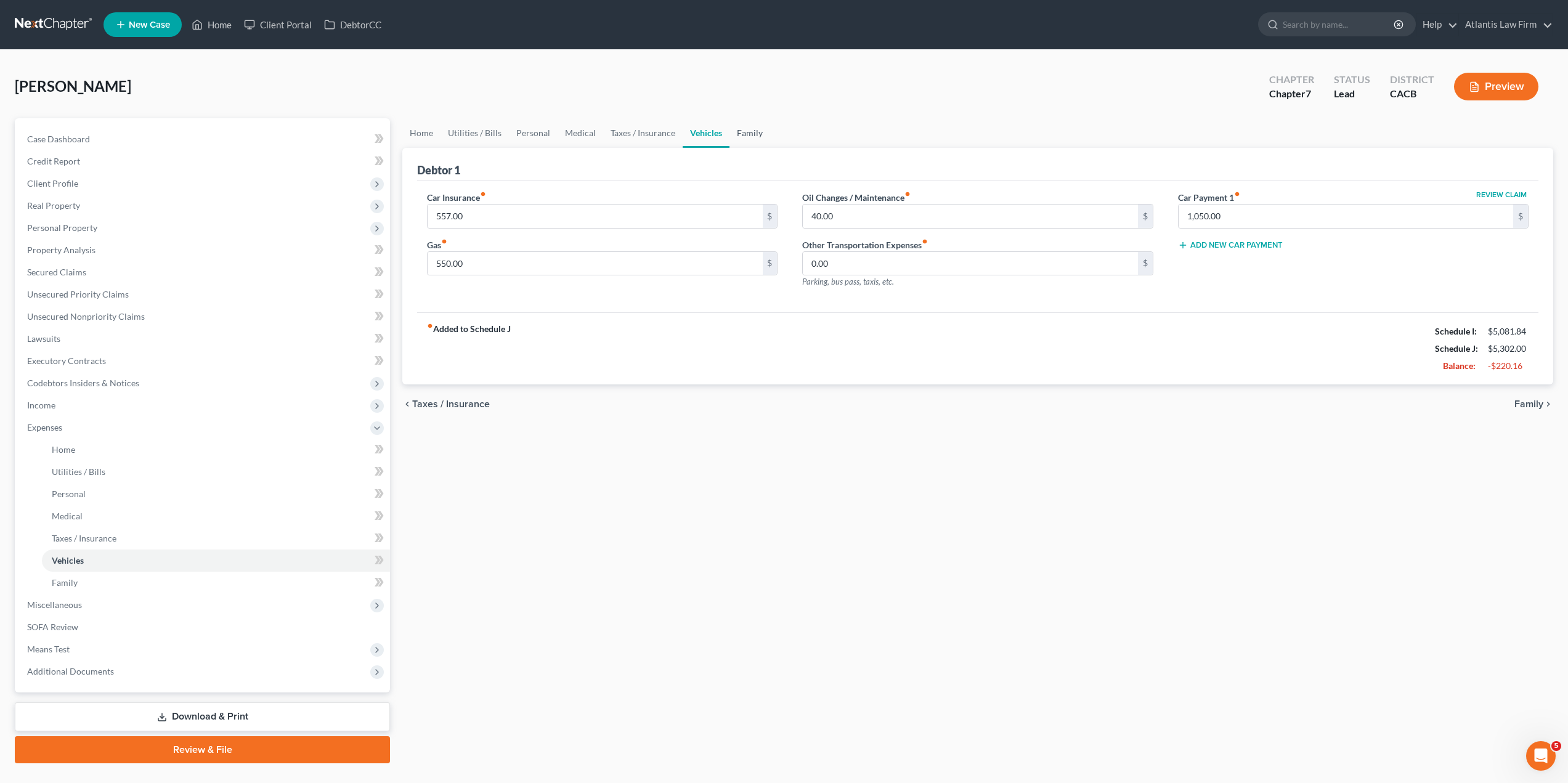
click at [748, 134] on link "Family" at bounding box center [750, 133] width 40 height 30
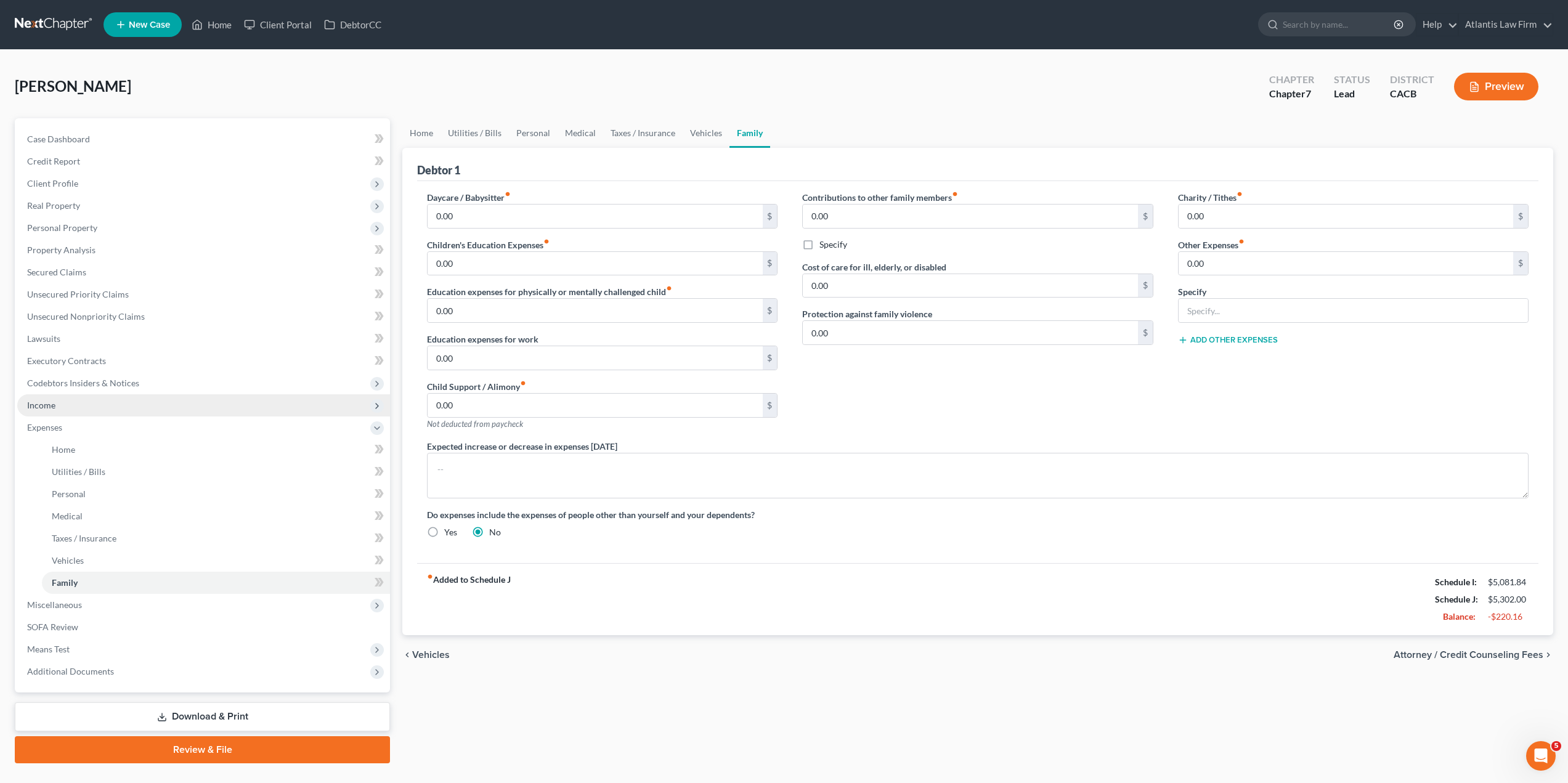
click at [51, 410] on span "Income" at bounding box center [41, 405] width 28 height 10
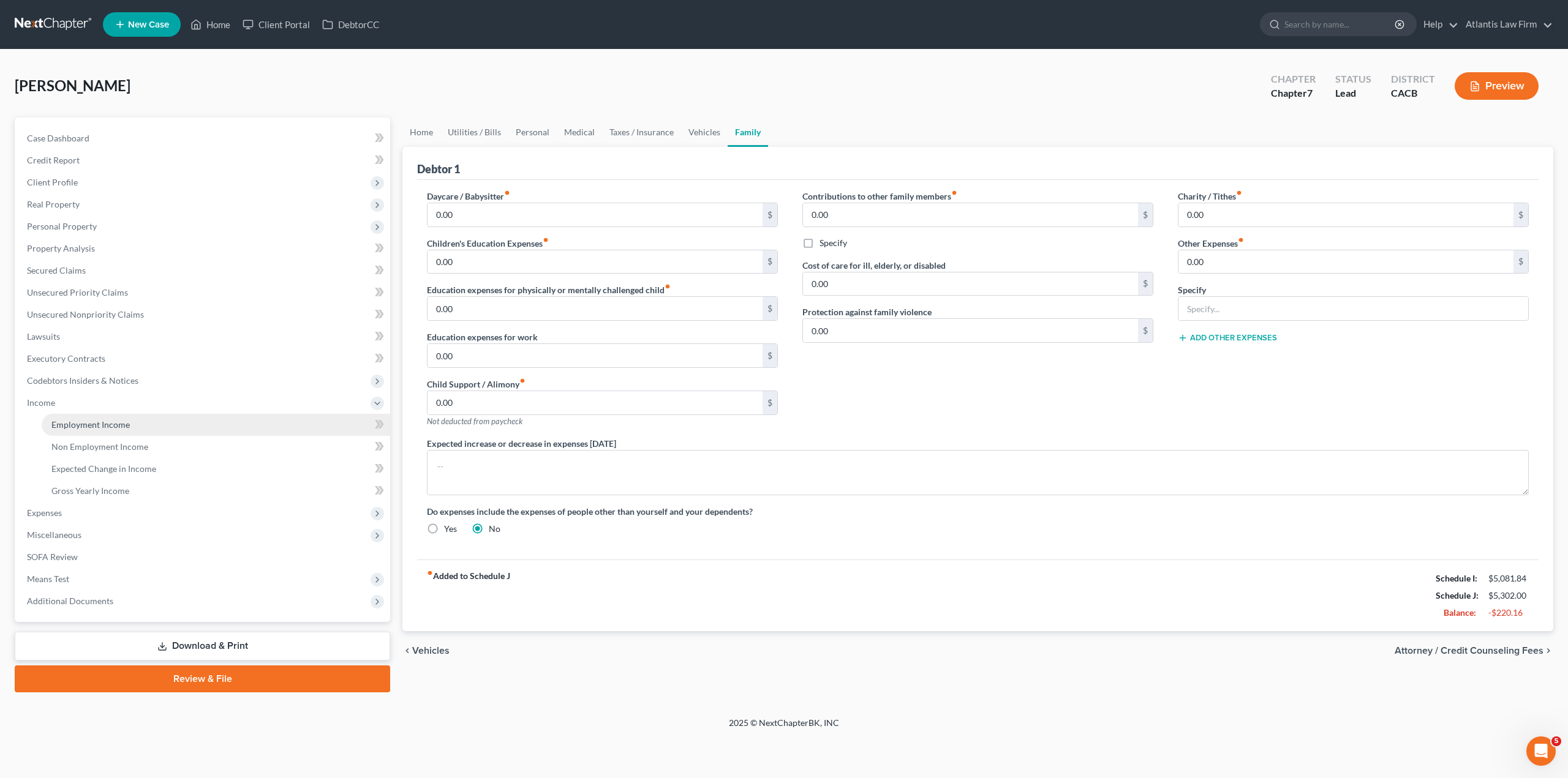
click at [71, 428] on span "Employment Income" at bounding box center [90, 425] width 78 height 10
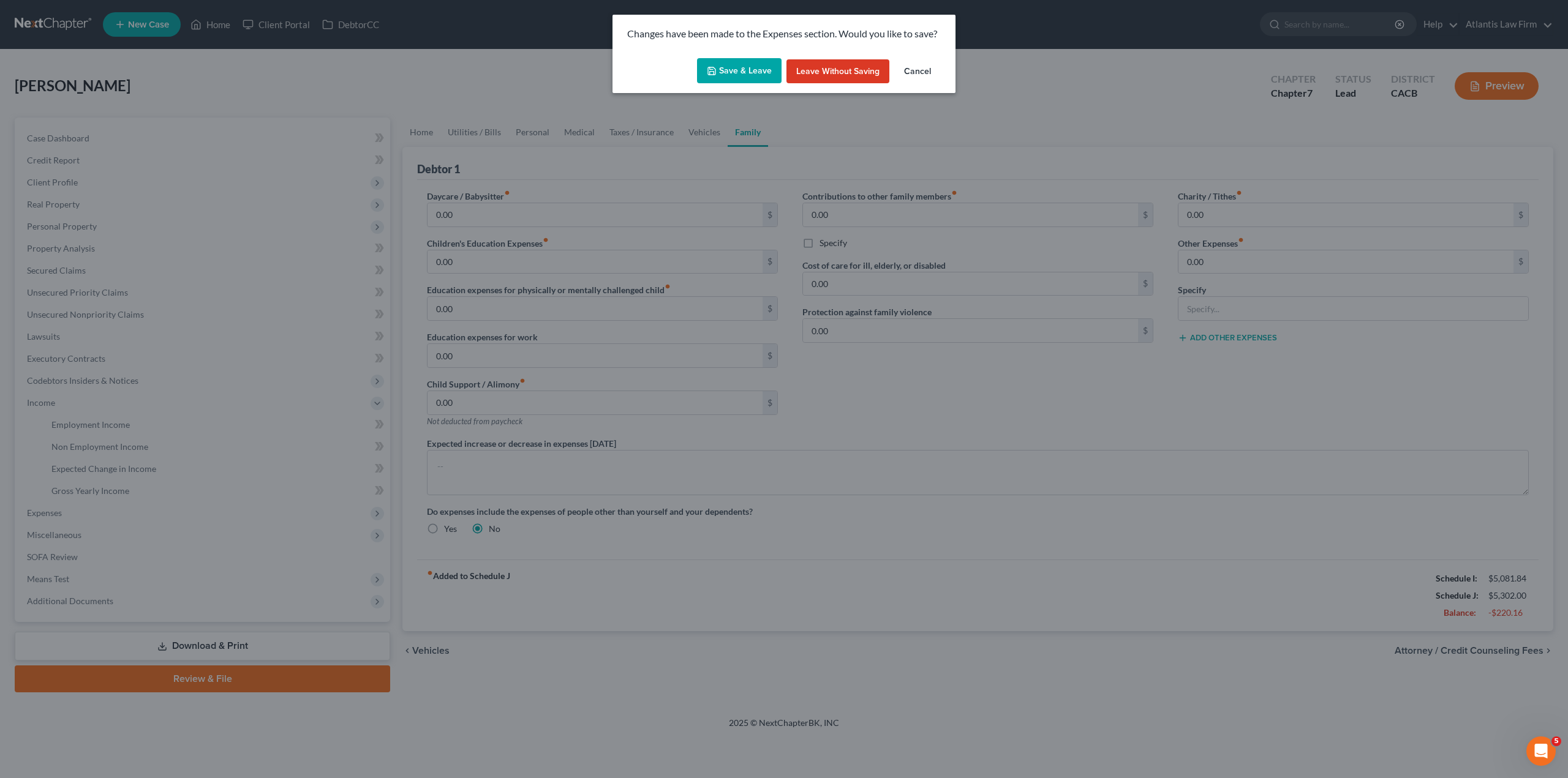
click at [742, 66] on button "Save & Leave" at bounding box center [739, 71] width 85 height 26
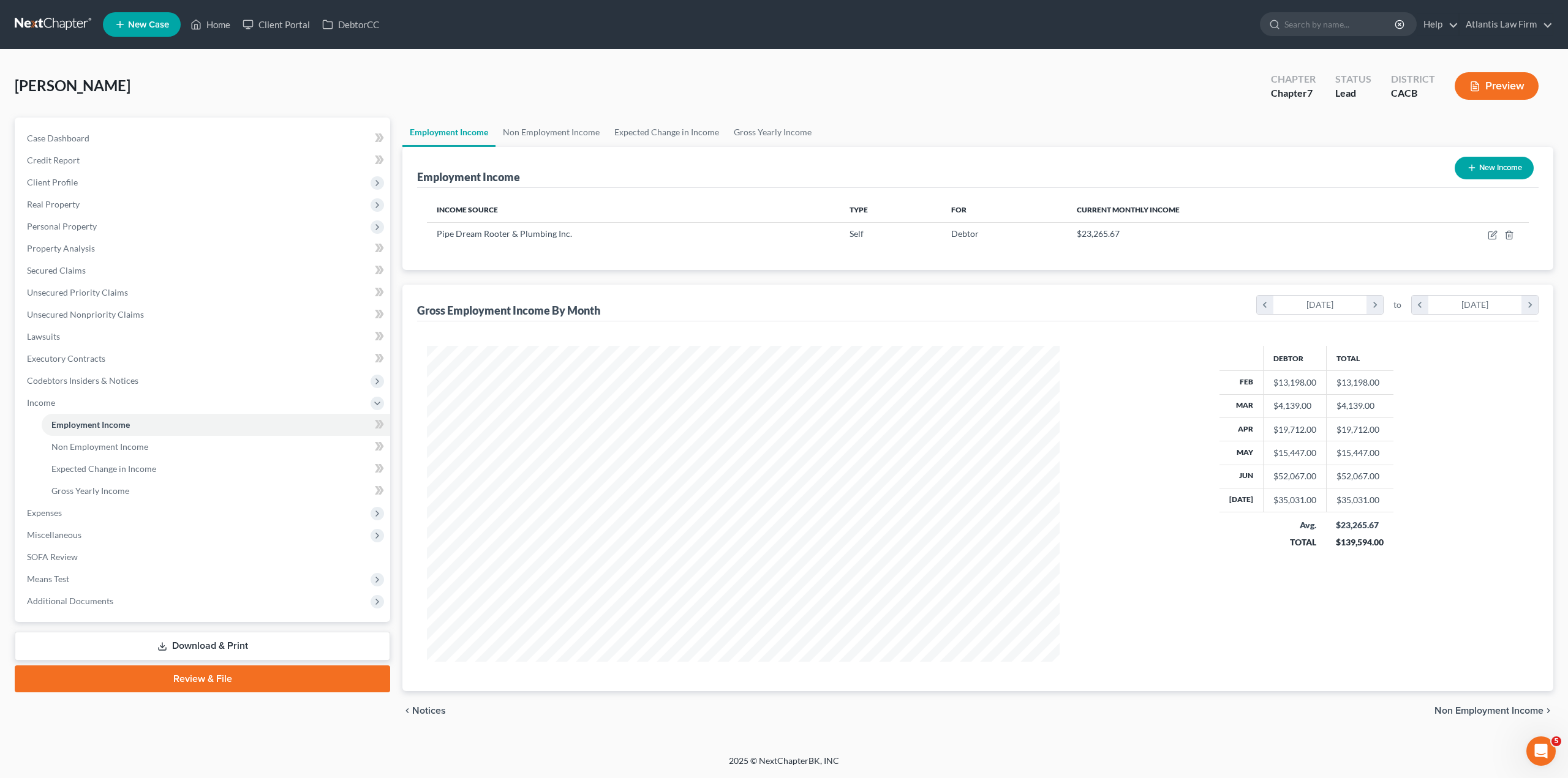
scroll to position [316, 657]
click at [584, 137] on link "Non Employment Income" at bounding box center [551, 132] width 111 height 30
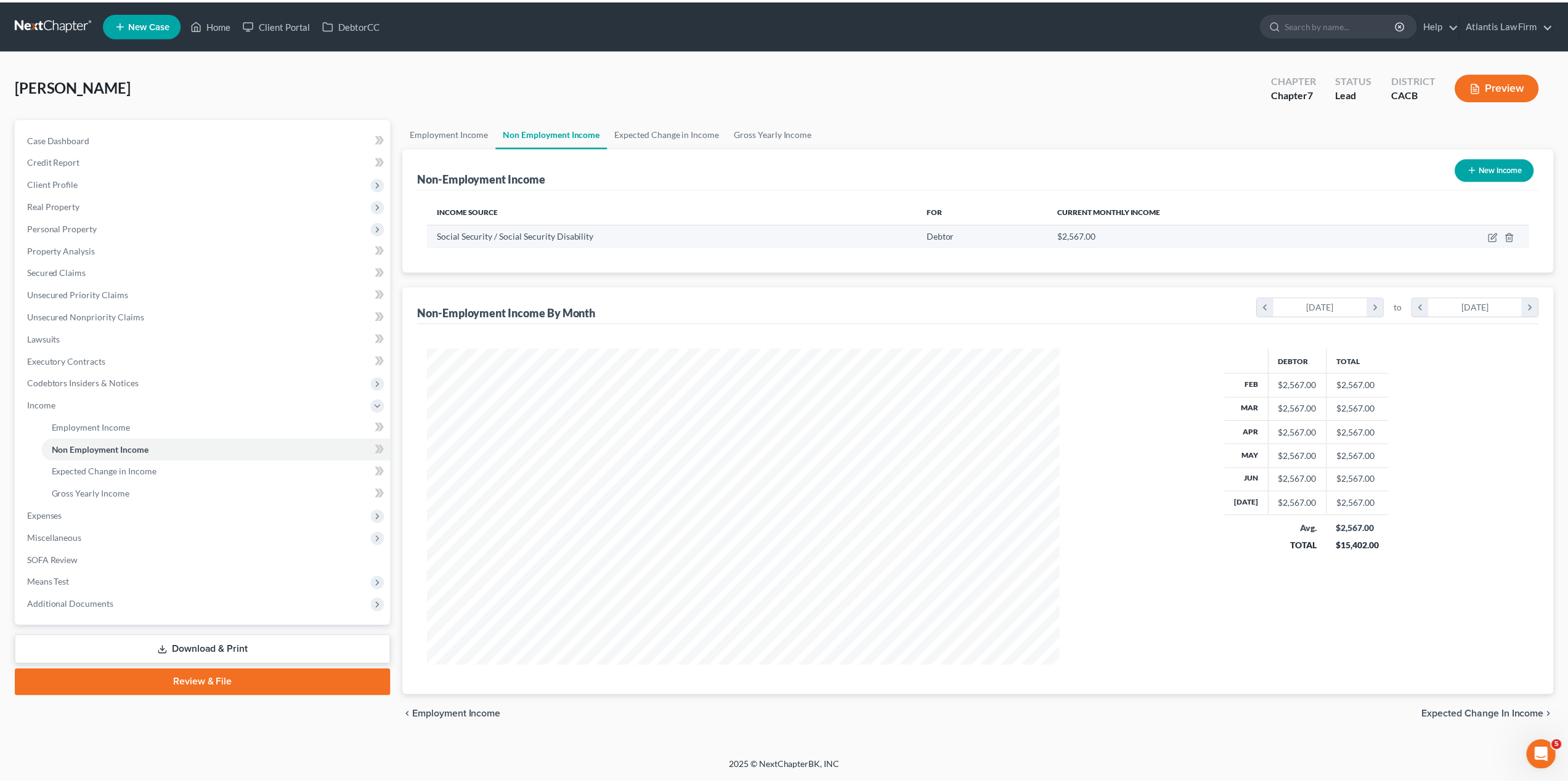
scroll to position [318, 661]
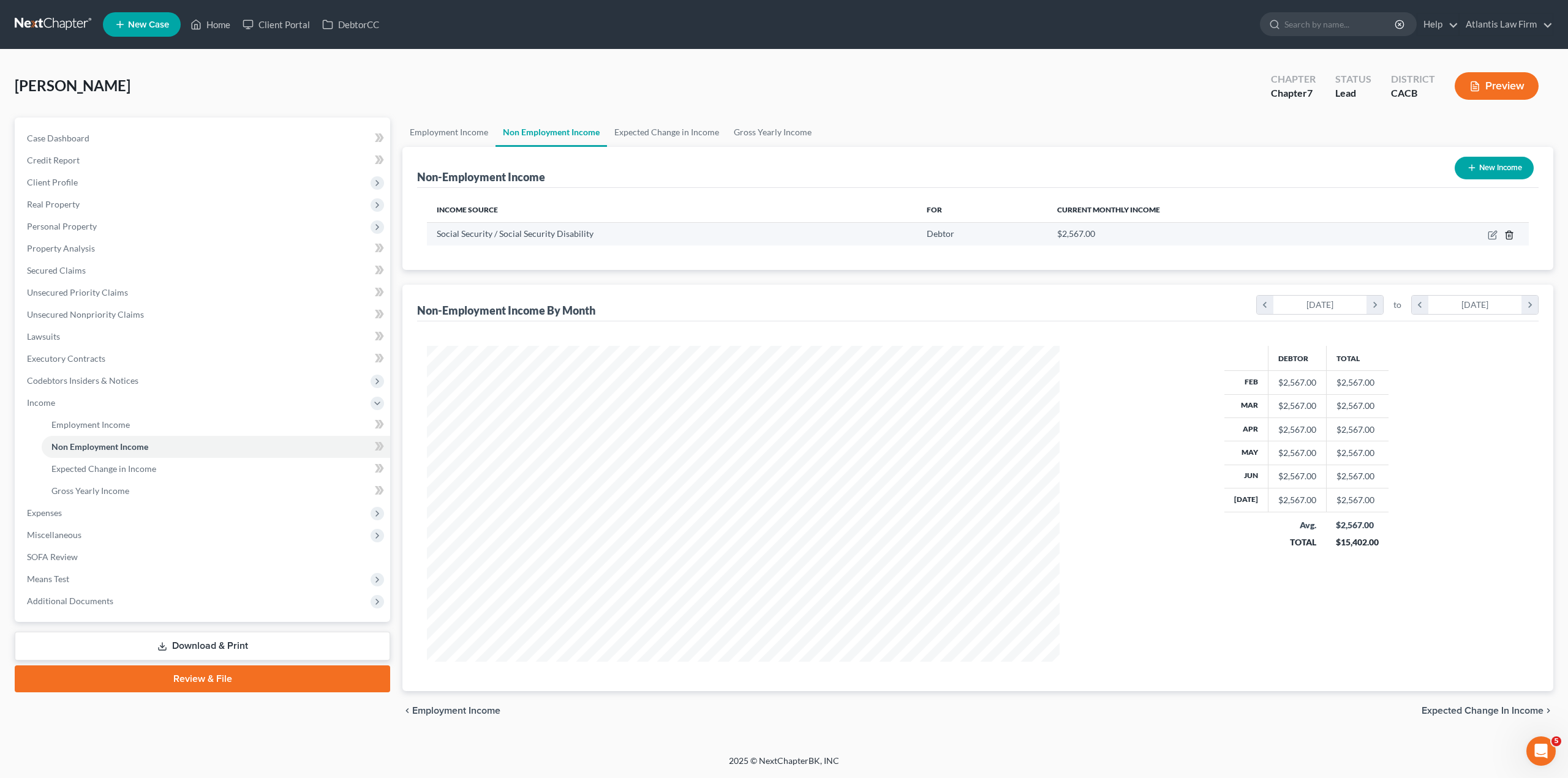
click at [1513, 239] on icon "button" at bounding box center [1509, 235] width 10 height 10
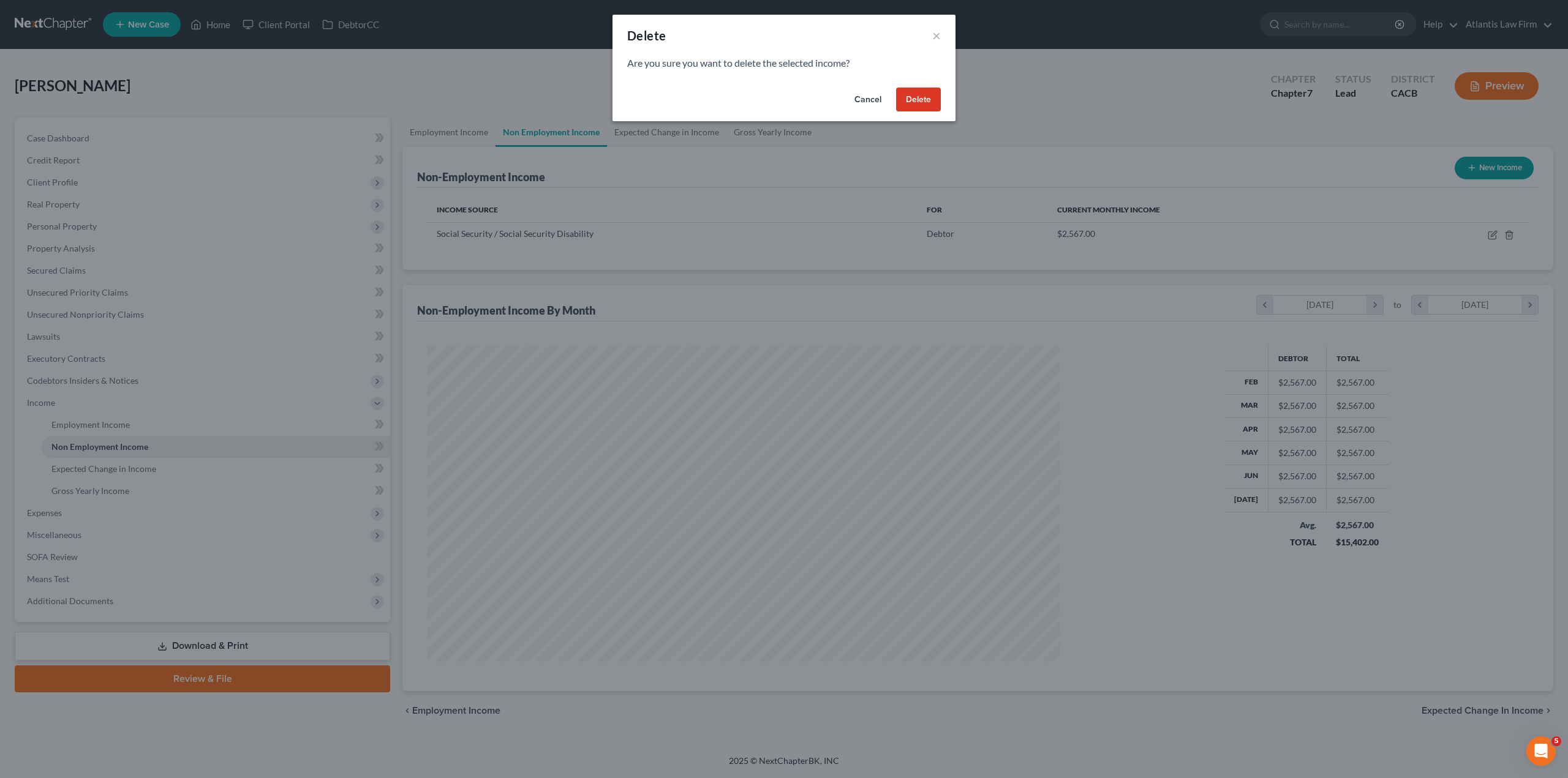
click at [924, 105] on button "Delete" at bounding box center [919, 100] width 45 height 25
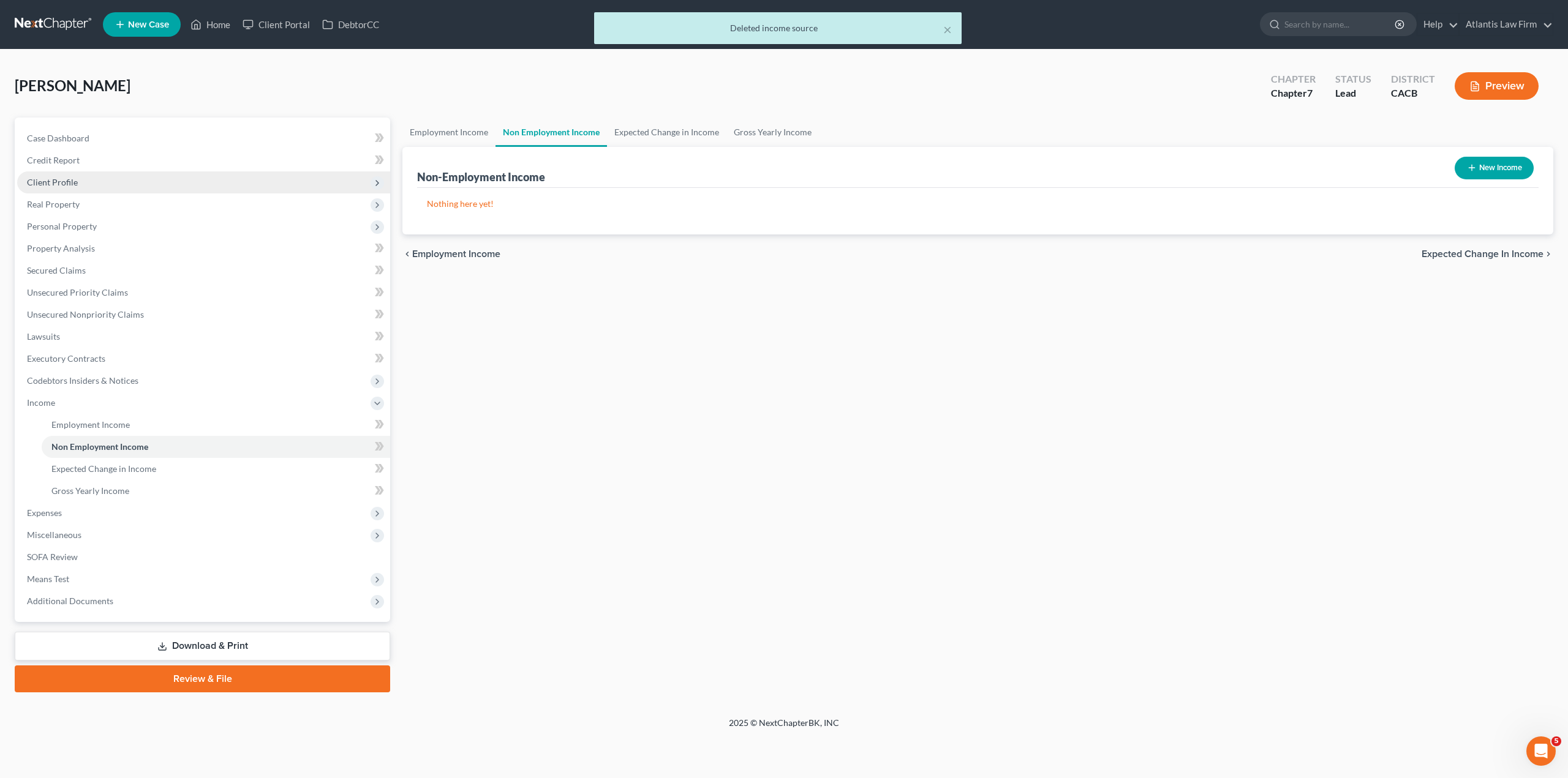
click at [46, 180] on span "Client Profile" at bounding box center [52, 182] width 51 height 10
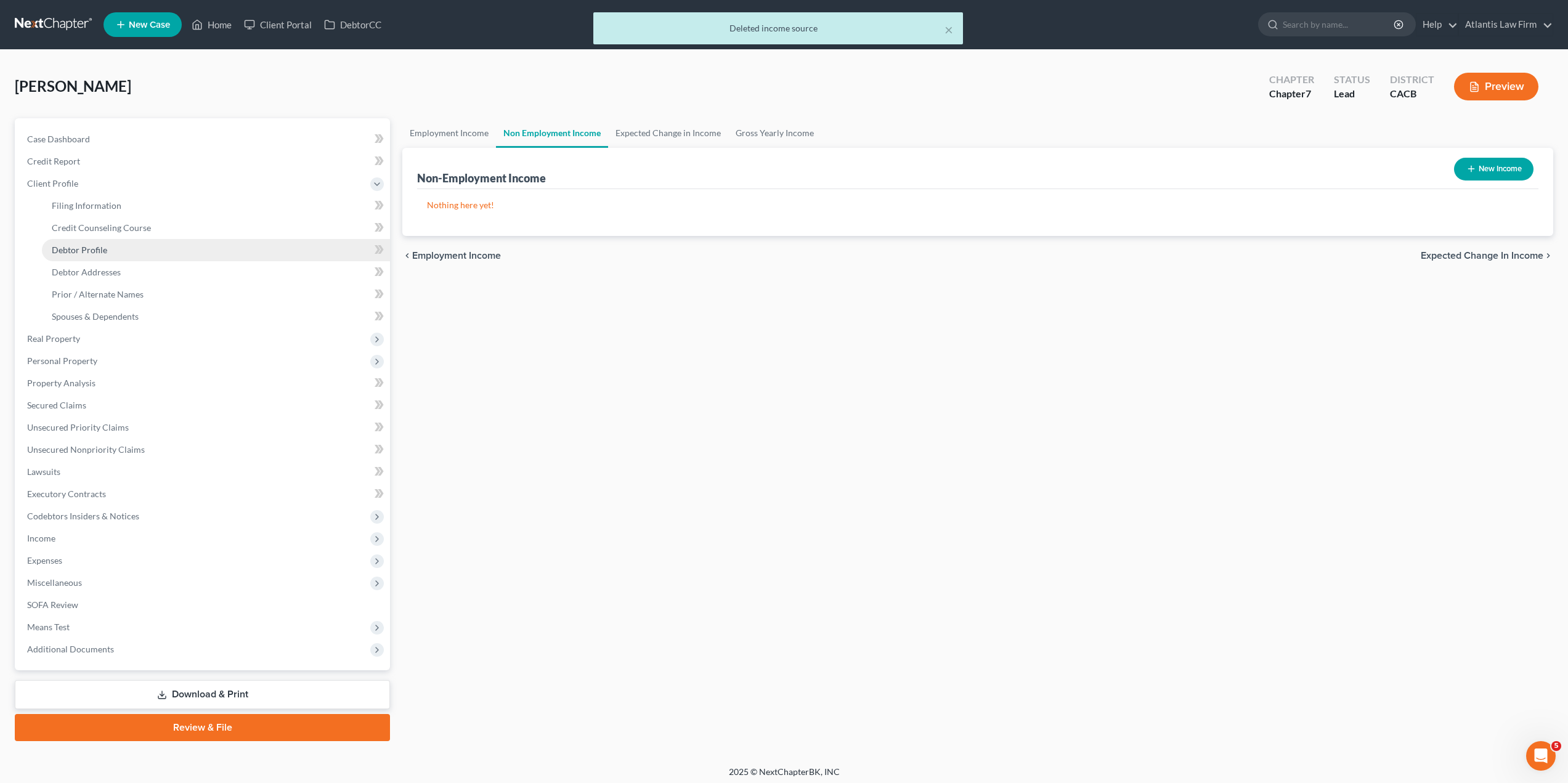
click at [79, 251] on span "Debtor Profile" at bounding box center [79, 250] width 55 height 10
select select "0"
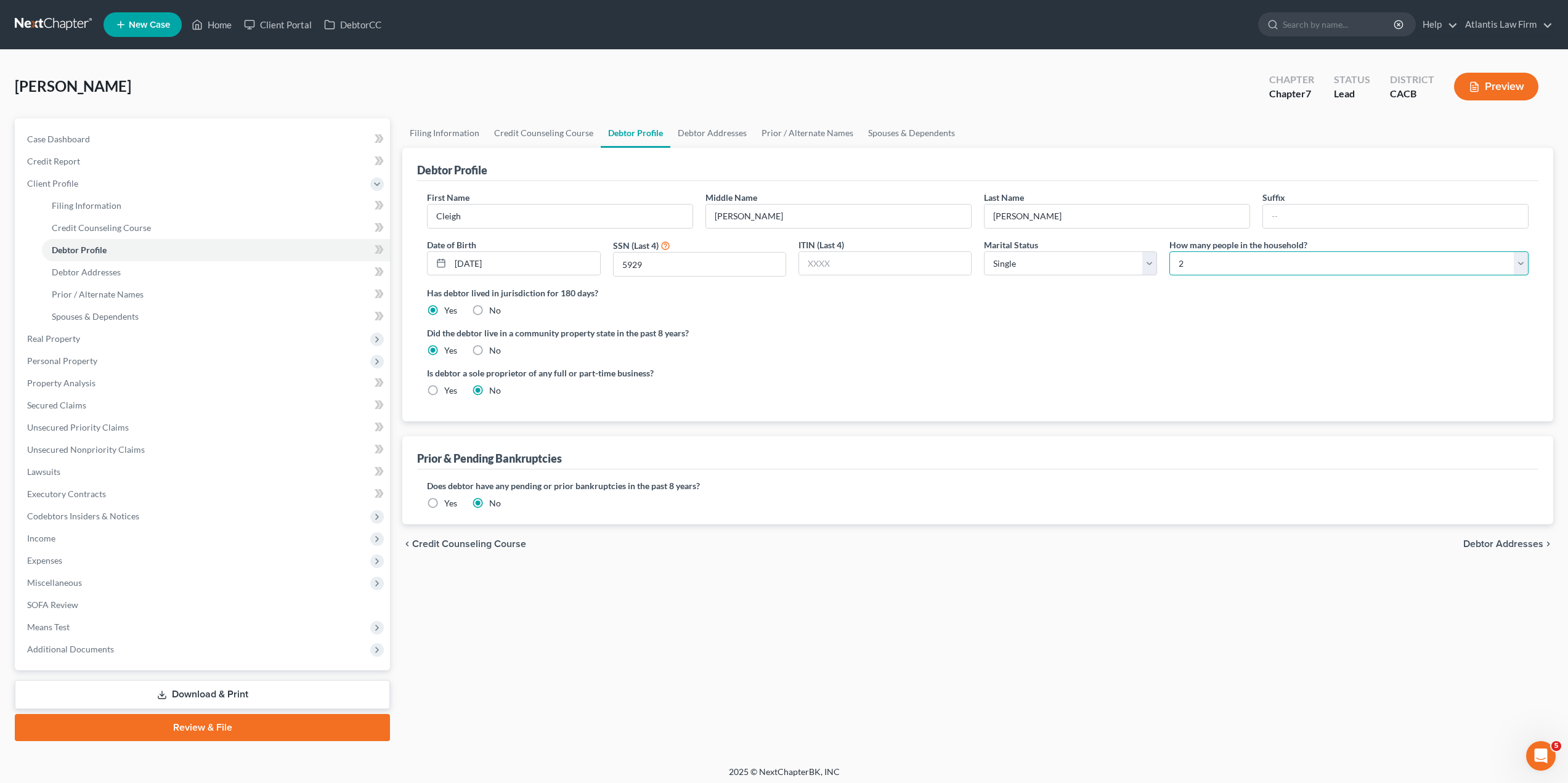
click at [1225, 263] on select "Select 1 2 3 4 5 6 7 8 9 10 11 12 13 14 15 16 17 18 19 20" at bounding box center [1349, 263] width 359 height 25
select select "0"
click at [1169, 251] on select "Select 1 2 3 4 5 6 7 8 9 10 11 12 13 14 15 16 17 18 19 20" at bounding box center [1349, 263] width 359 height 25
click at [1084, 375] on div "Is debtor a sole proprietor of any full or part-time business? Yes No" at bounding box center [978, 387] width 1114 height 40
click at [861, 136] on link "Spouses & Dependents" at bounding box center [911, 133] width 102 height 30
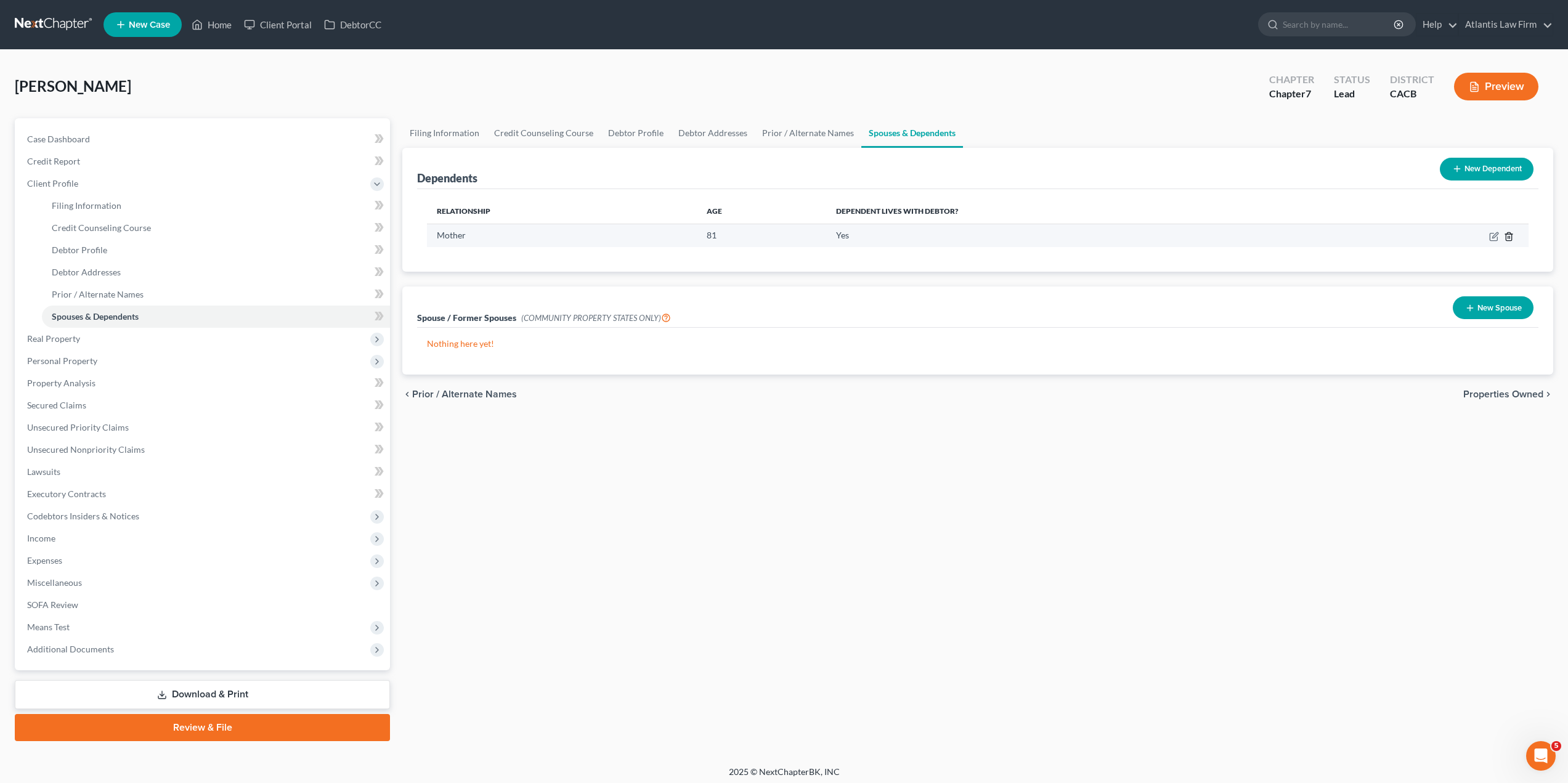
click at [1510, 240] on icon "button" at bounding box center [1508, 236] width 5 height 8
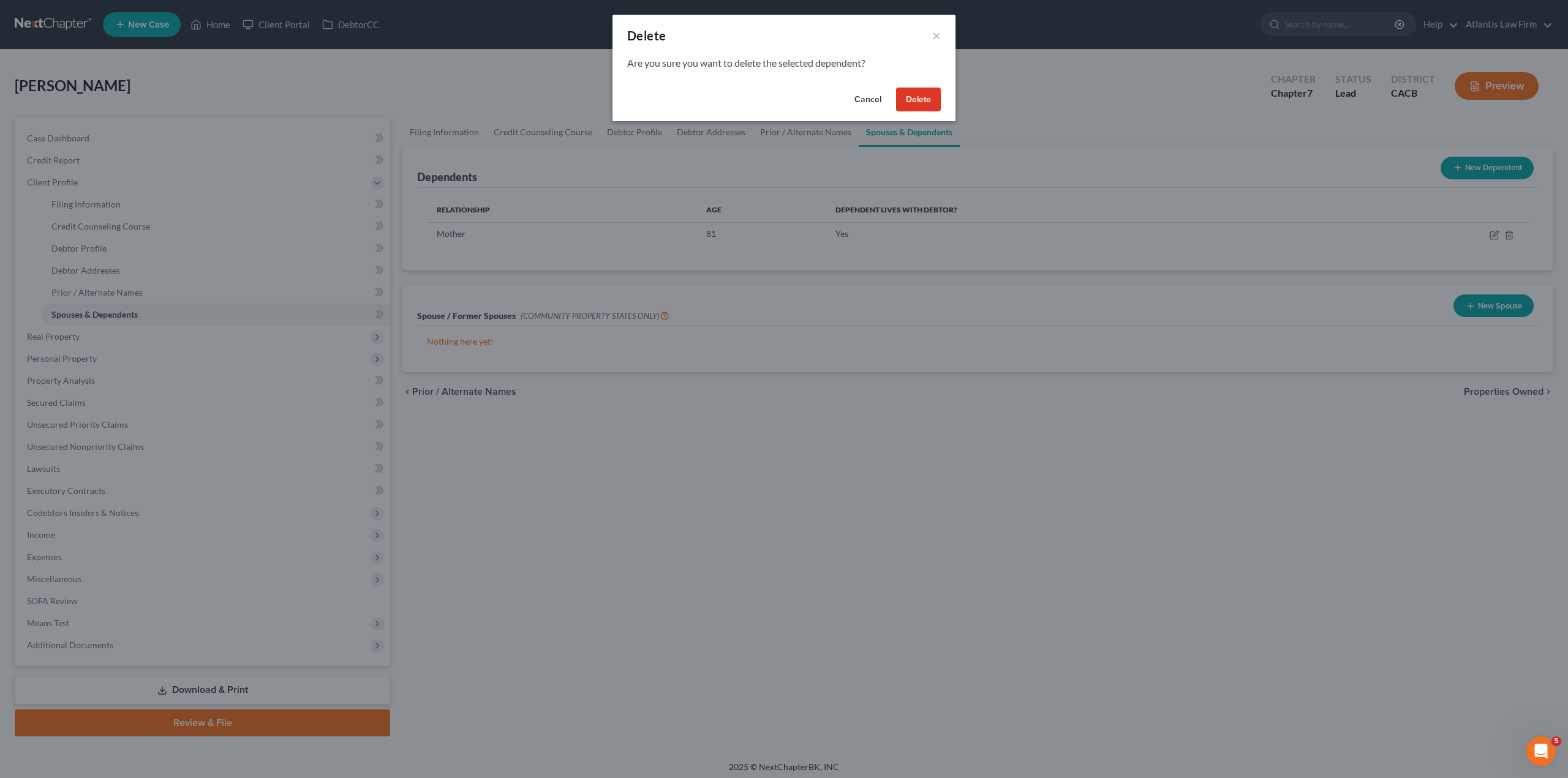
click at [928, 101] on button "Delete" at bounding box center [919, 100] width 45 height 25
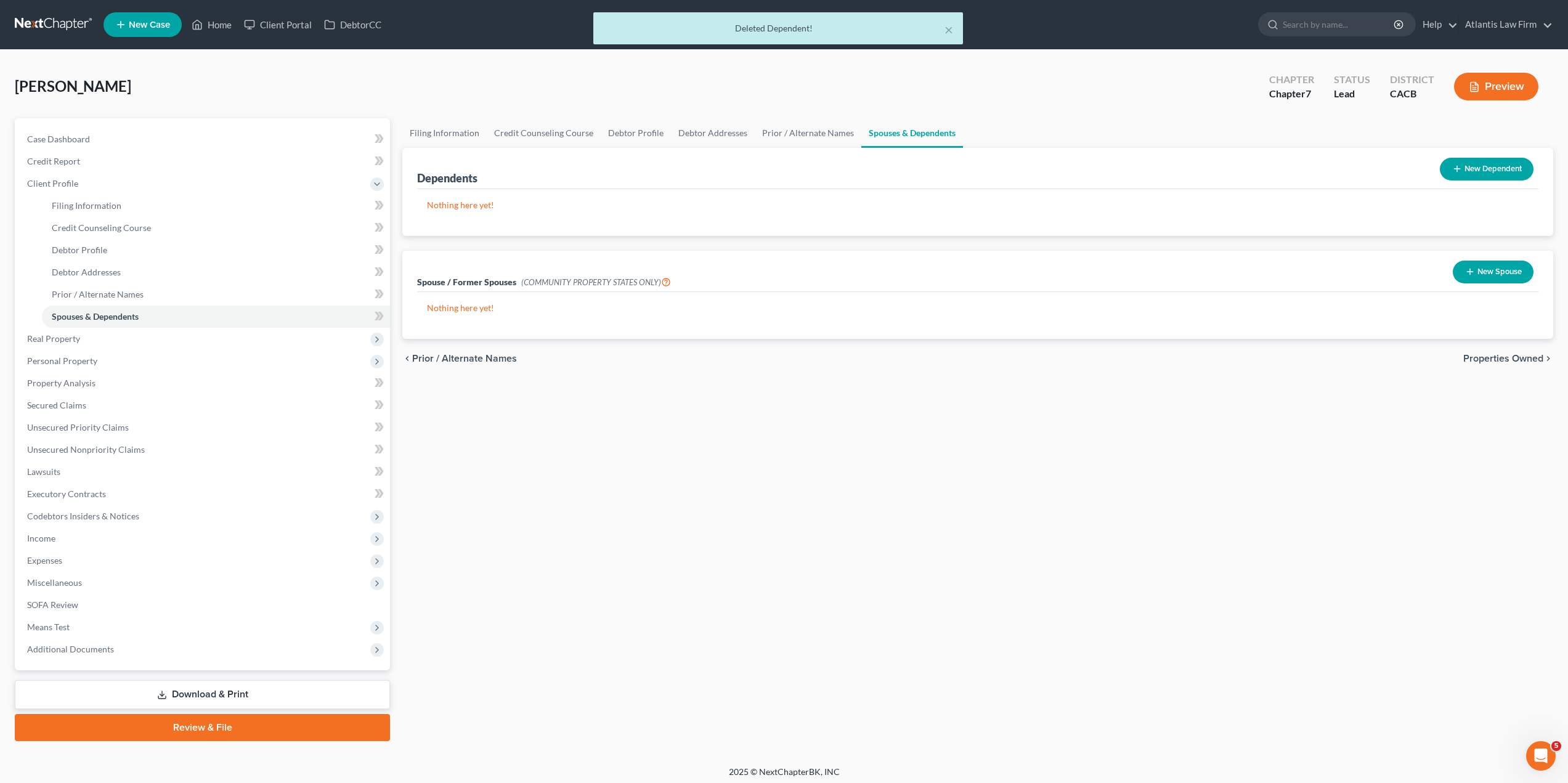
click at [559, 599] on div "Filing Information Credit Counseling Course Debtor Profile Debtor Addresses Pri…" at bounding box center [978, 429] width 1163 height 623
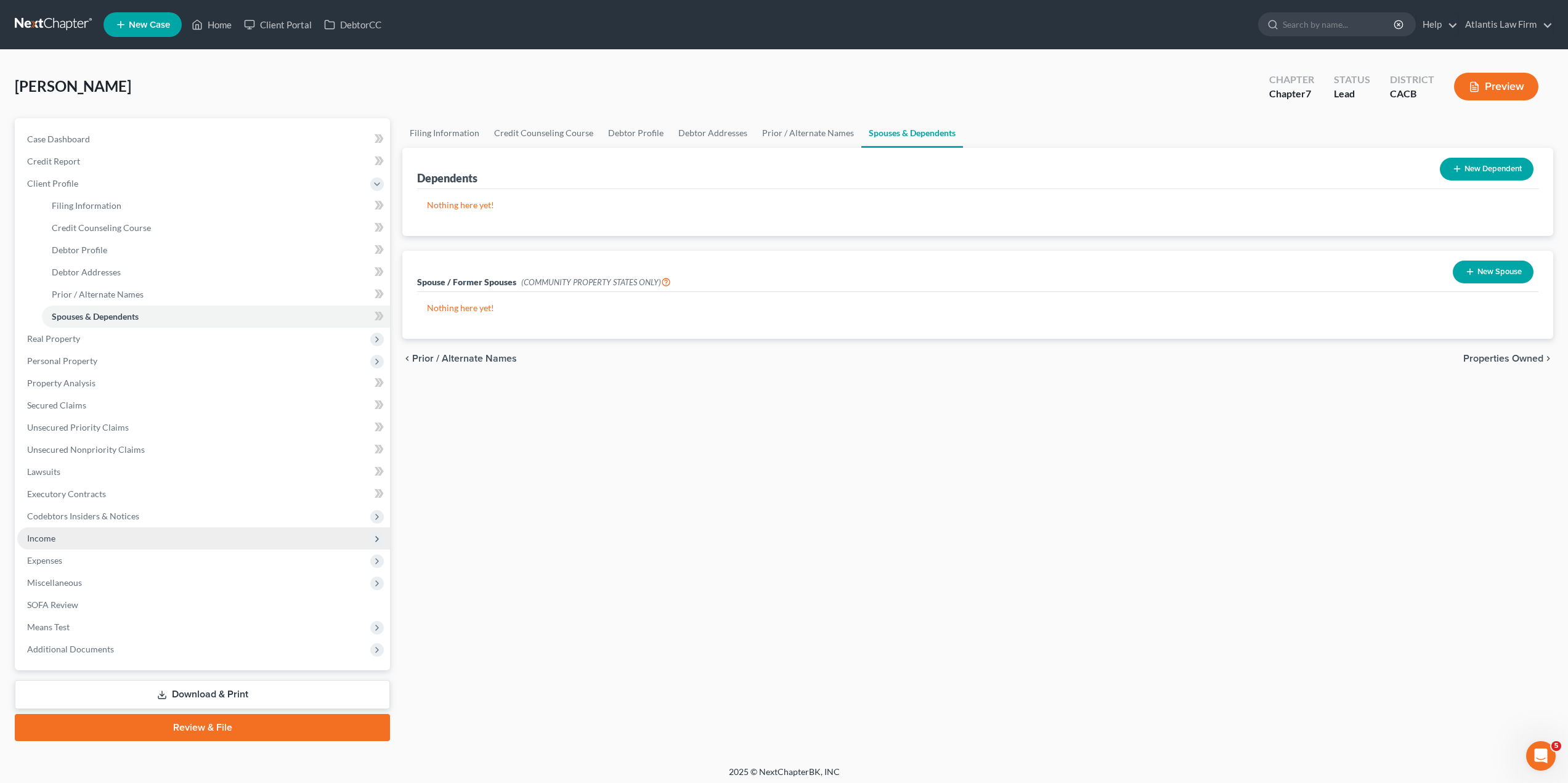
click at [57, 542] on span "Income" at bounding box center [203, 538] width 373 height 22
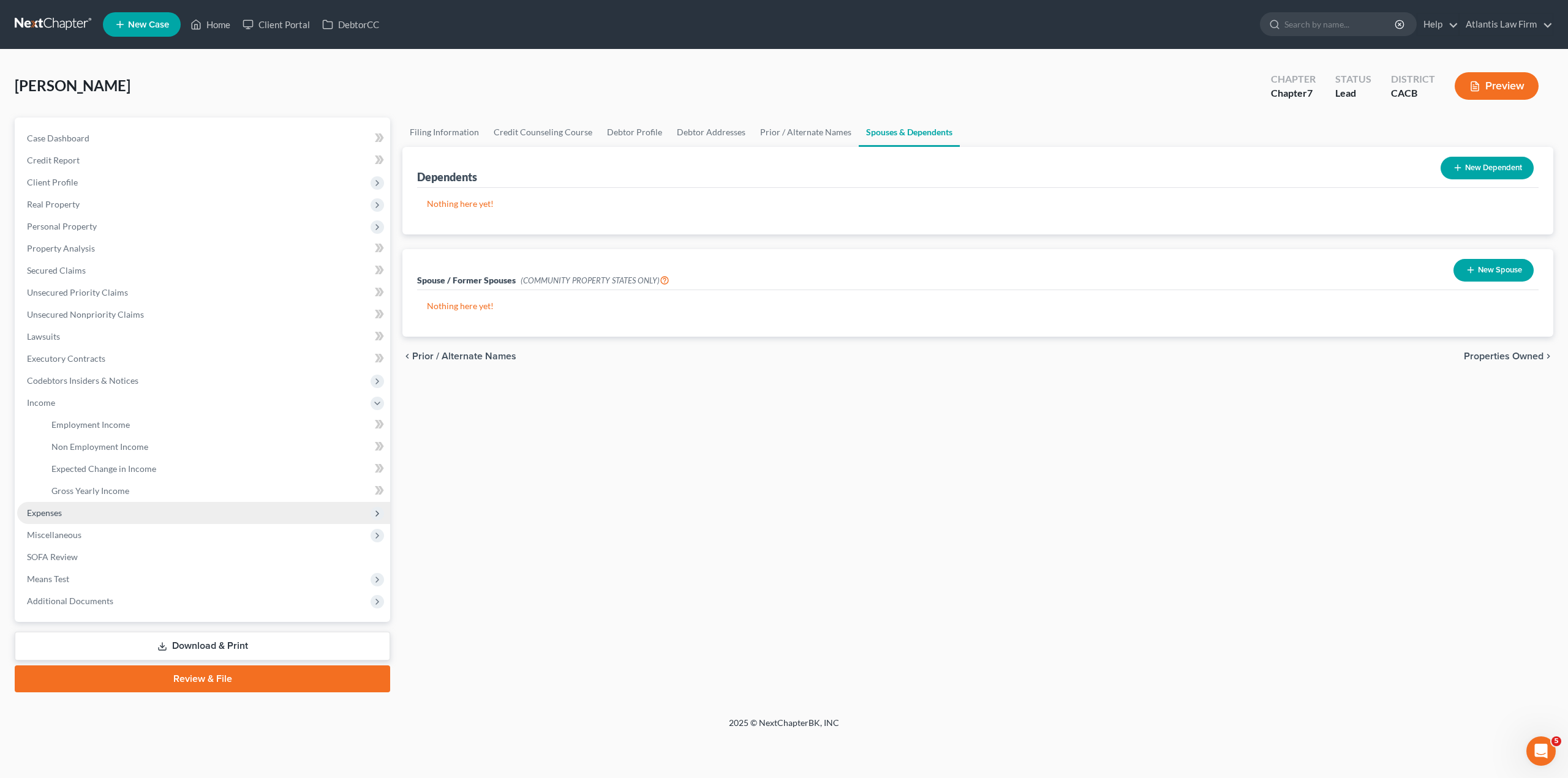
click at [48, 517] on span "Expenses" at bounding box center [44, 513] width 35 height 10
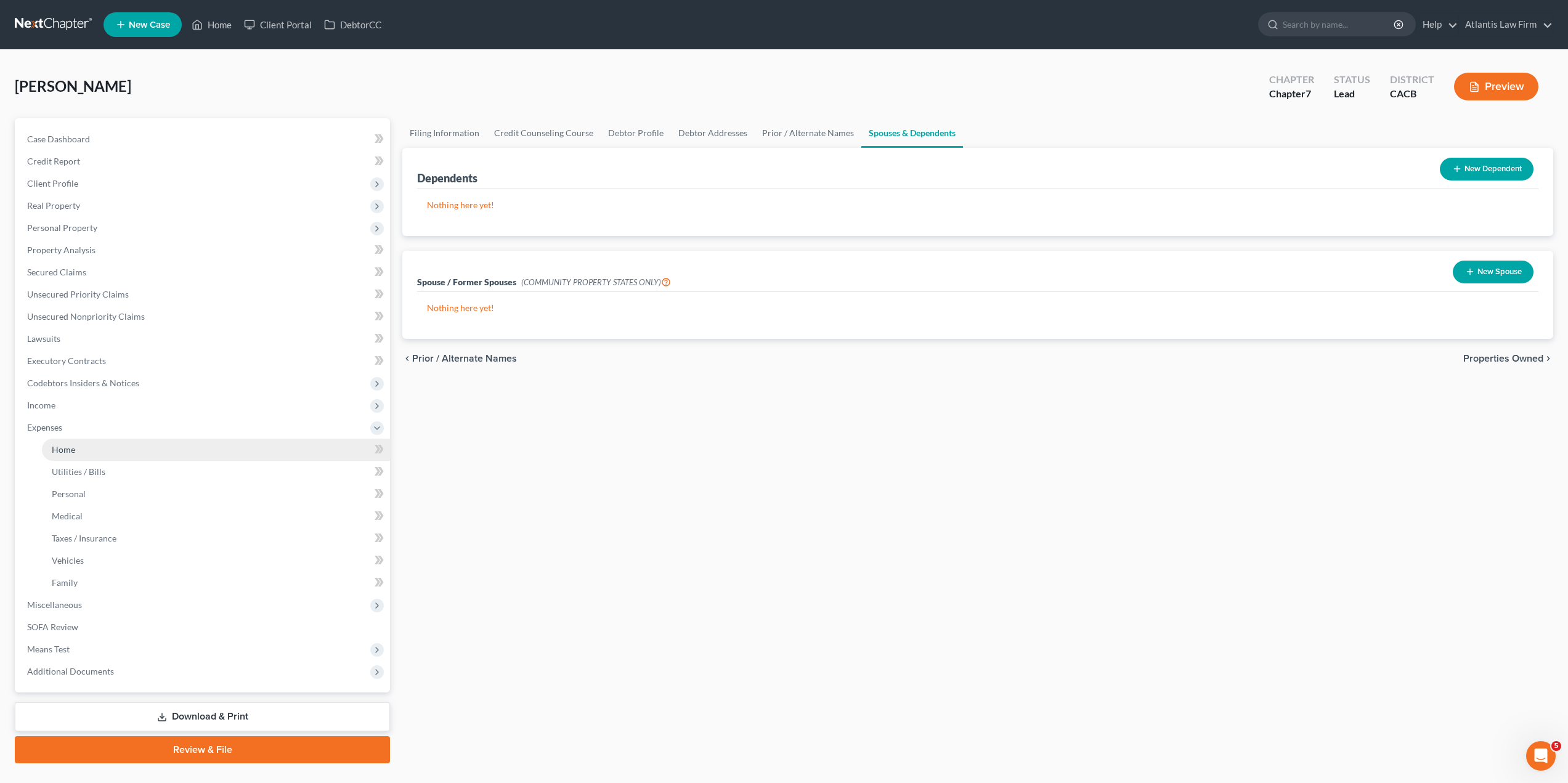
click at [61, 454] on span "Home" at bounding box center [63, 449] width 23 height 10
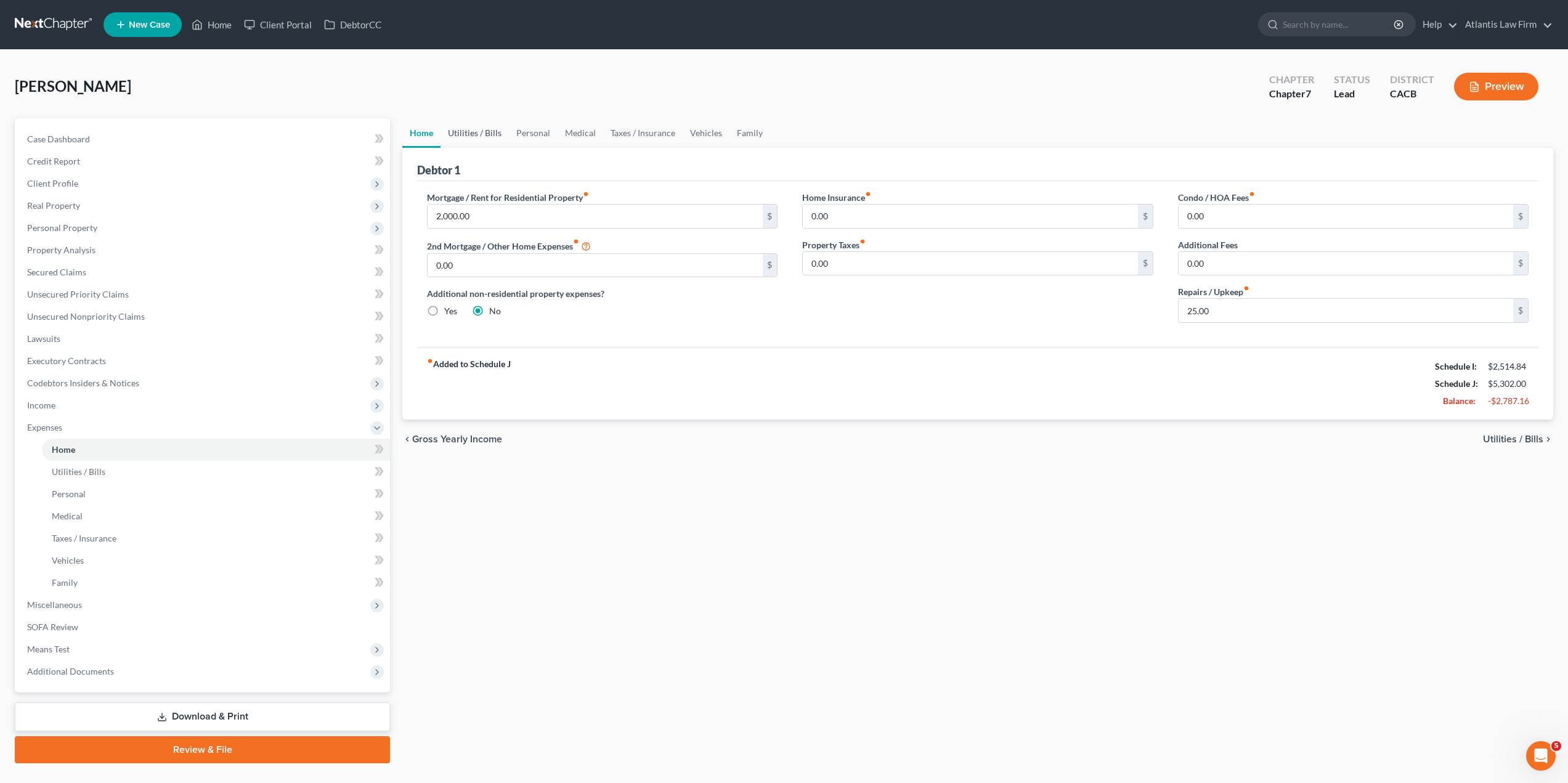
click at [481, 133] on link "Utilities / Bills" at bounding box center [474, 133] width 68 height 30
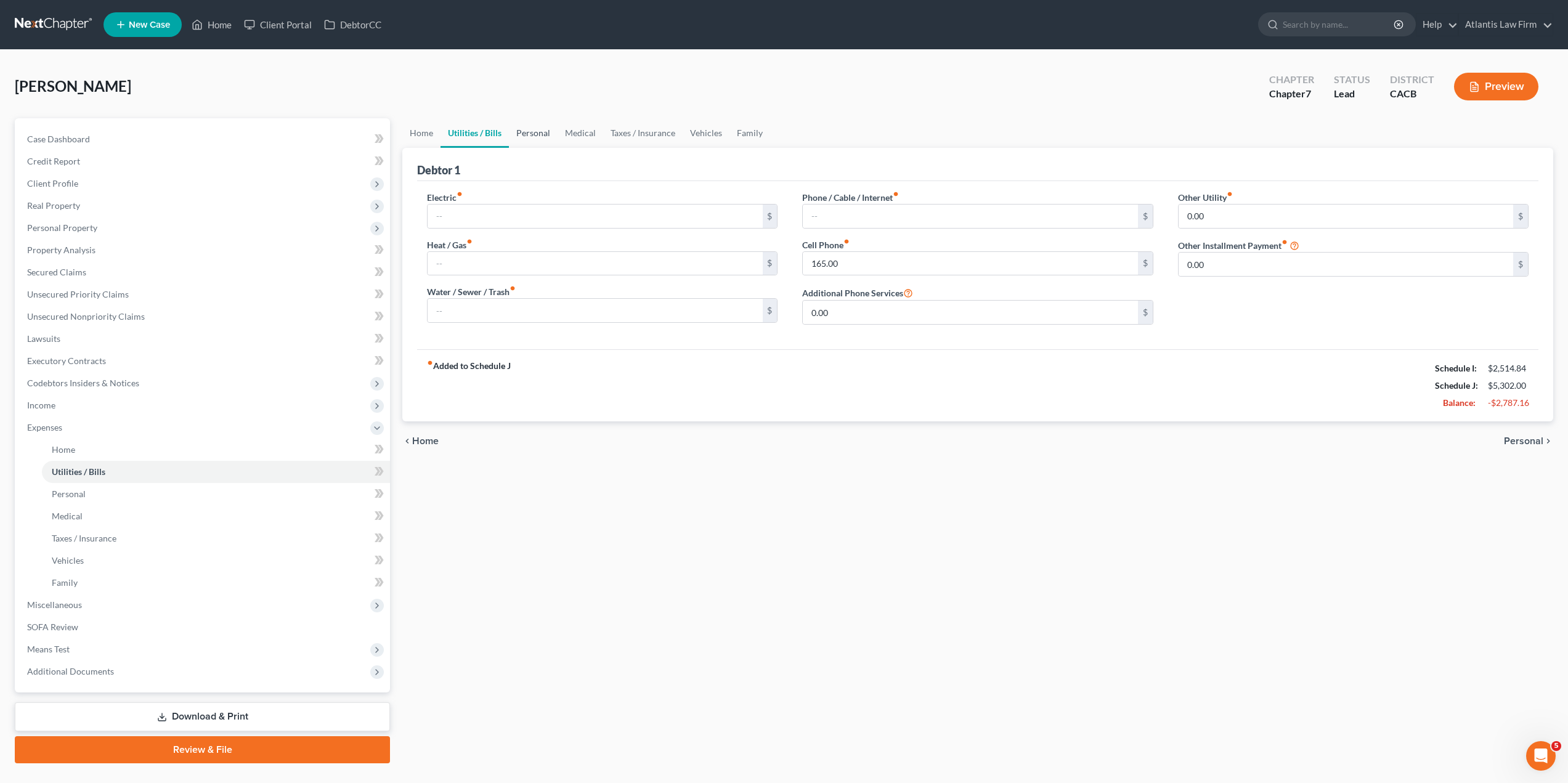
click at [547, 138] on link "Personal" at bounding box center [533, 133] width 49 height 30
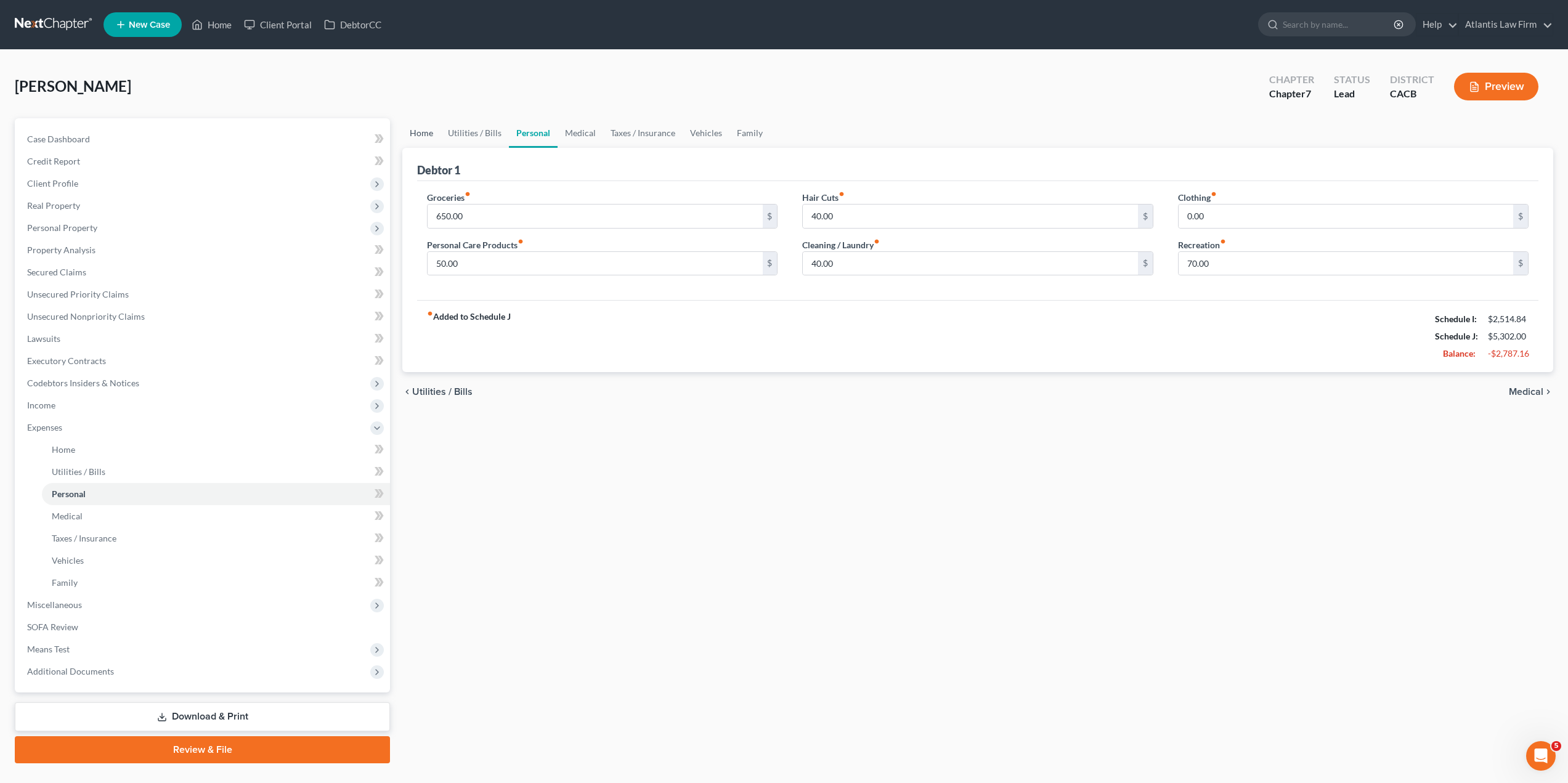
click at [419, 138] on link "Home" at bounding box center [421, 133] width 38 height 30
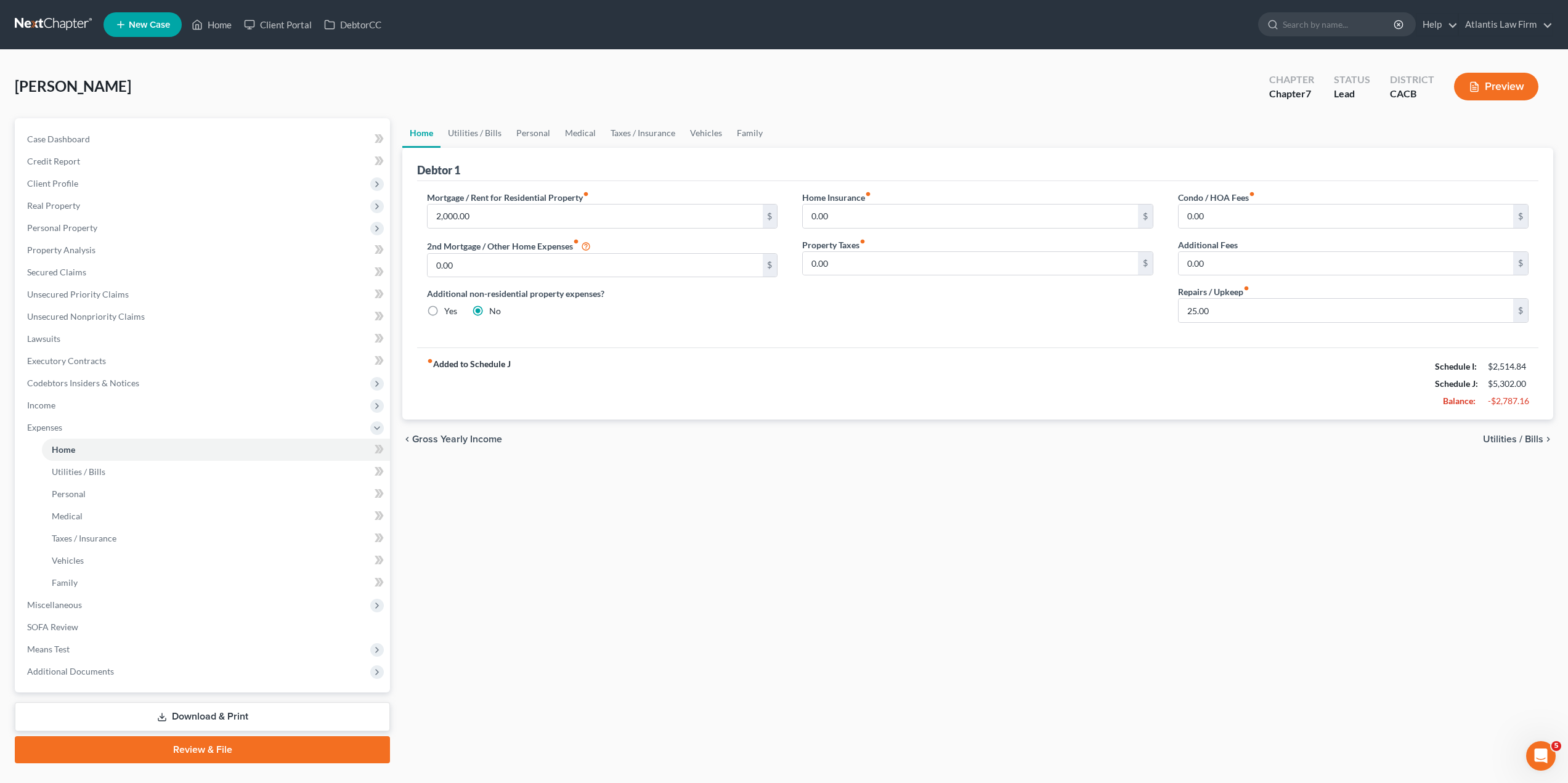
click at [1227, 577] on div "Home Utilities / Bills Personal Medical Taxes / Insurance Vehicles Family Debto…" at bounding box center [978, 440] width 1163 height 645
